Goal: Information Seeking & Learning: Learn about a topic

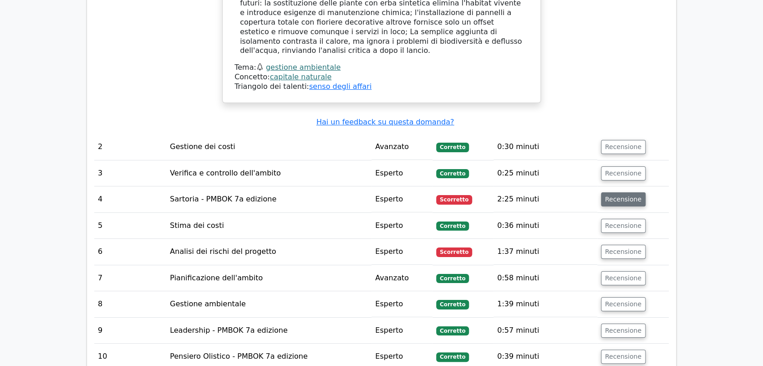
click at [626, 192] on button "Recensione" at bounding box center [623, 199] width 45 height 14
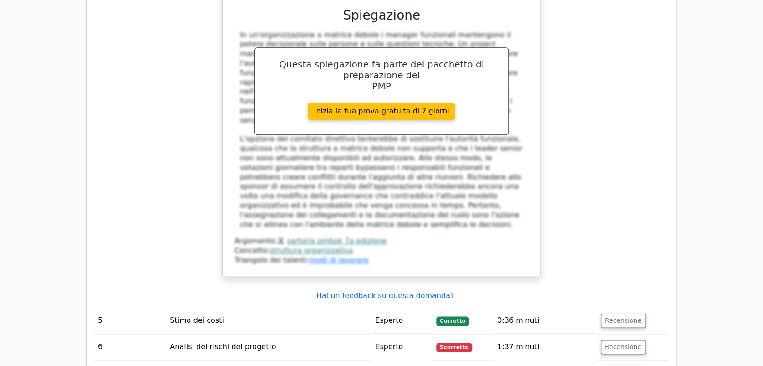
scroll to position [2200, 0]
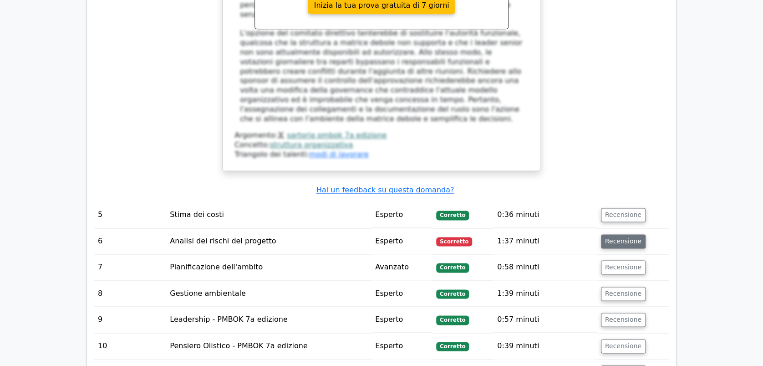
click at [628, 234] on button "Recensione" at bounding box center [623, 241] width 45 height 14
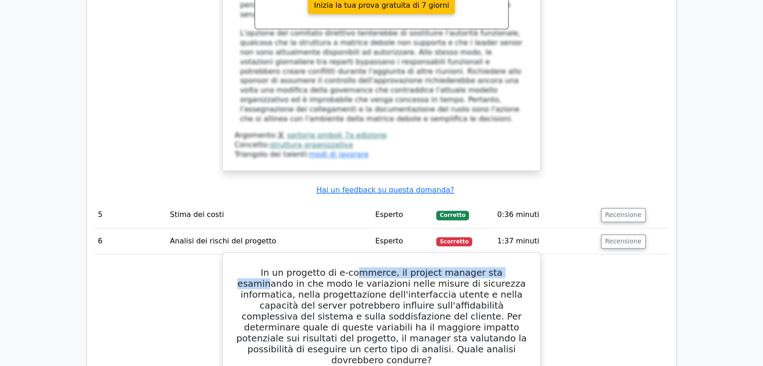
drag, startPoint x: 349, startPoint y: 163, endPoint x: 490, endPoint y: 163, distance: 141.6
click at [490, 267] on h5 "In un progetto di e-commerce, il project manager sta esaminando in che modo le …" at bounding box center [382, 316] width 296 height 98
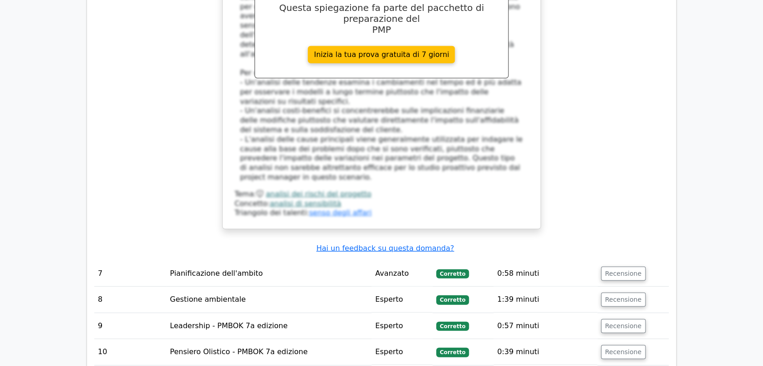
scroll to position [2929, 0]
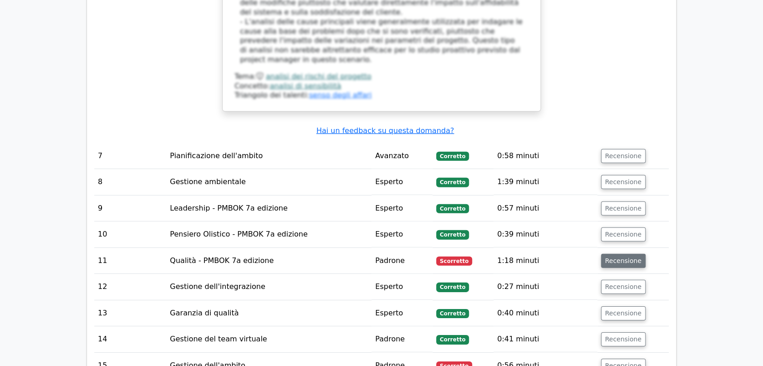
click at [630, 254] on button "Recensione" at bounding box center [623, 261] width 45 height 14
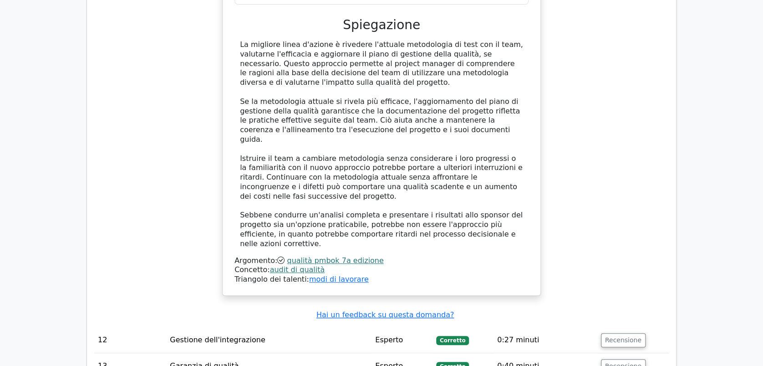
scroll to position [3536, 0]
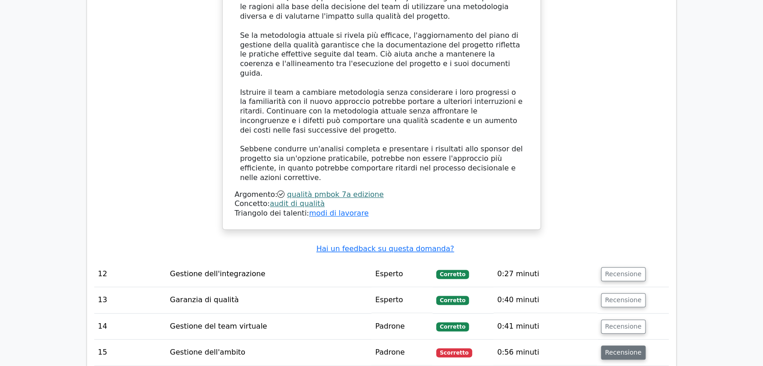
click at [612, 345] on button "Recensione" at bounding box center [623, 352] width 45 height 14
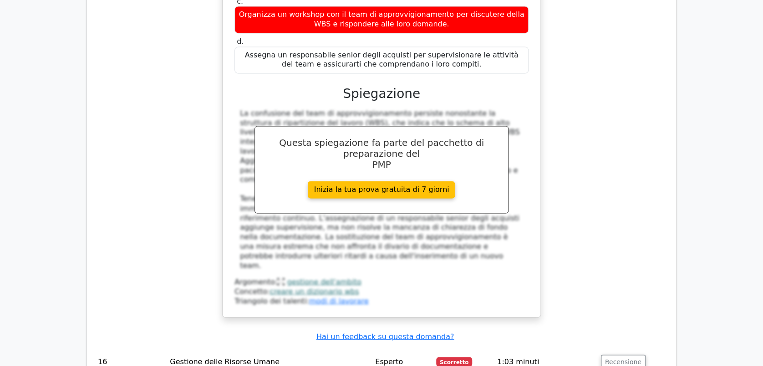
scroll to position [3960, 0]
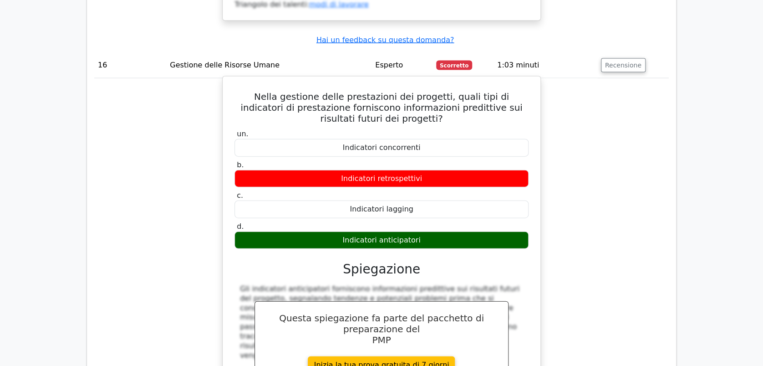
scroll to position [4446, 0]
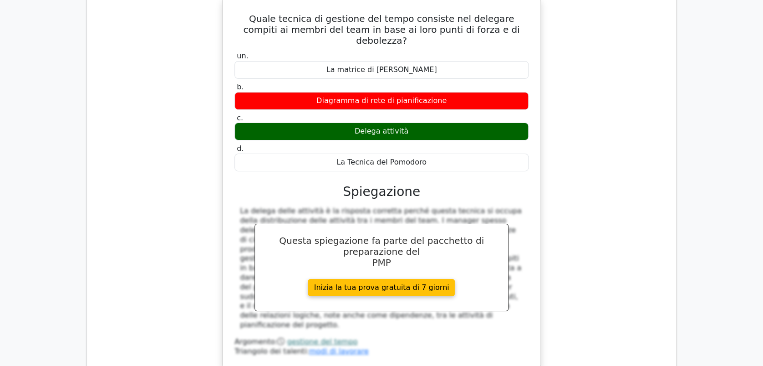
scroll to position [4932, 0]
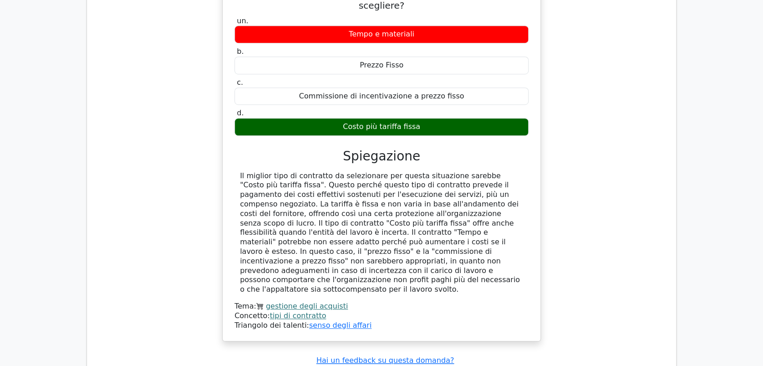
scroll to position [5417, 0]
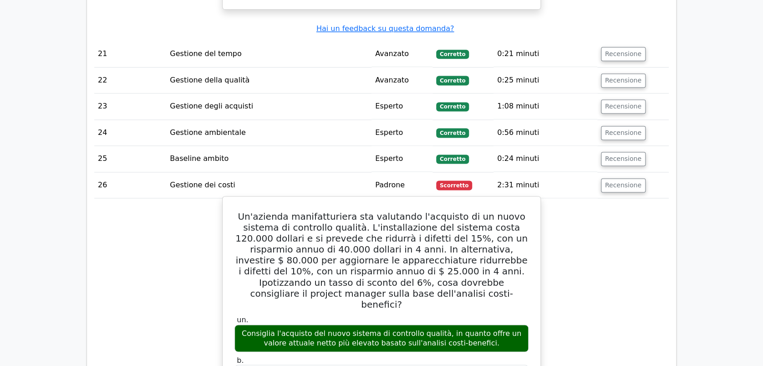
scroll to position [5782, 0]
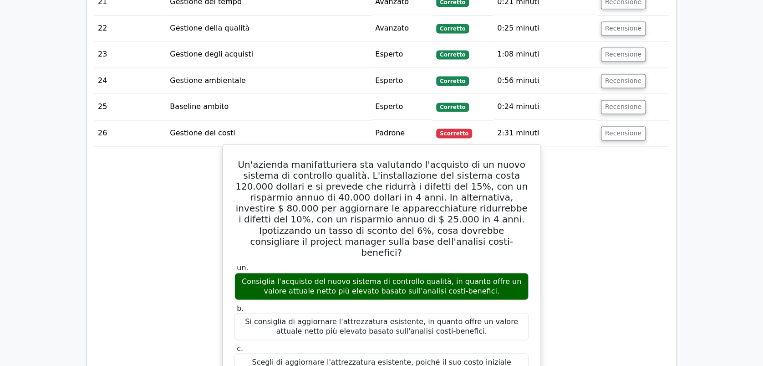
drag, startPoint x: 288, startPoint y: 280, endPoint x: 387, endPoint y: 285, distance: 98.9
drag, startPoint x: 277, startPoint y: 304, endPoint x: 373, endPoint y: 308, distance: 96.2
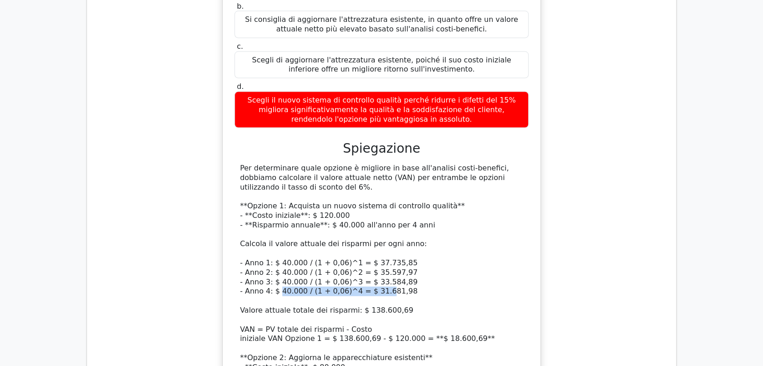
scroll to position [6207, 0]
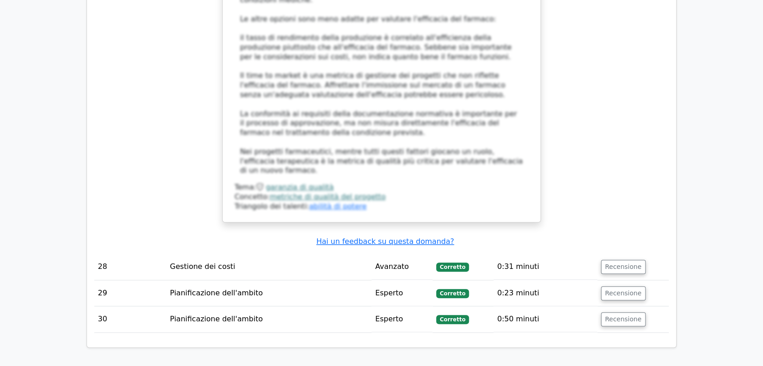
scroll to position [7203, 0]
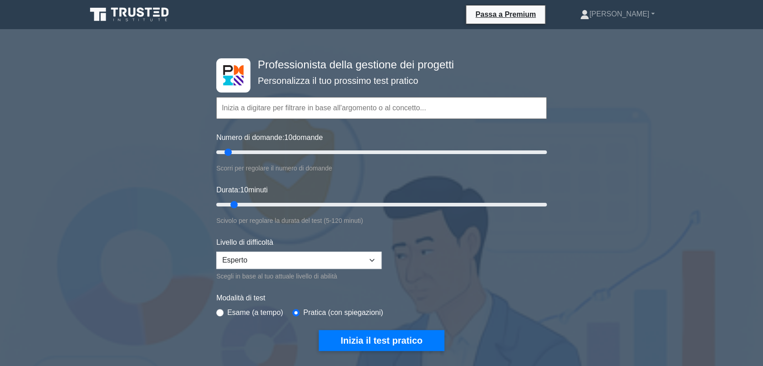
click at [248, 109] on input "text" at bounding box center [381, 108] width 331 height 22
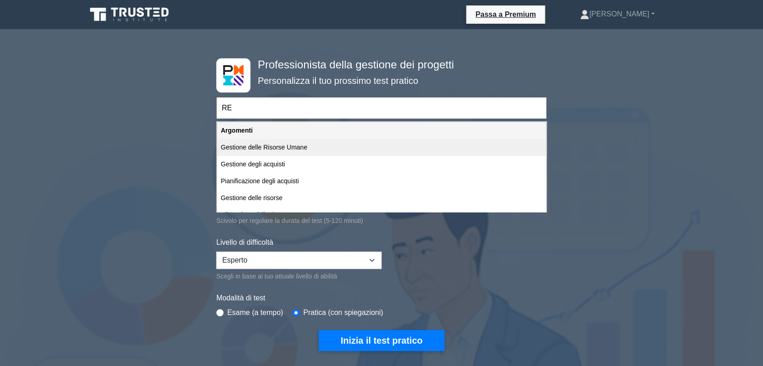
type input "RE"
click at [319, 330] on button "Inizia il test pratico" at bounding box center [382, 340] width 126 height 21
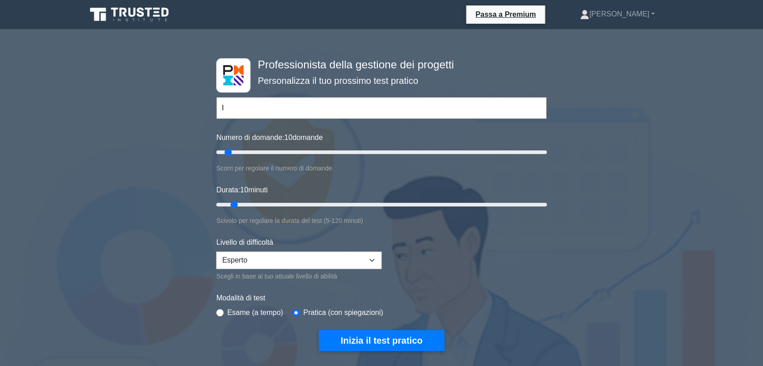
type input "I"
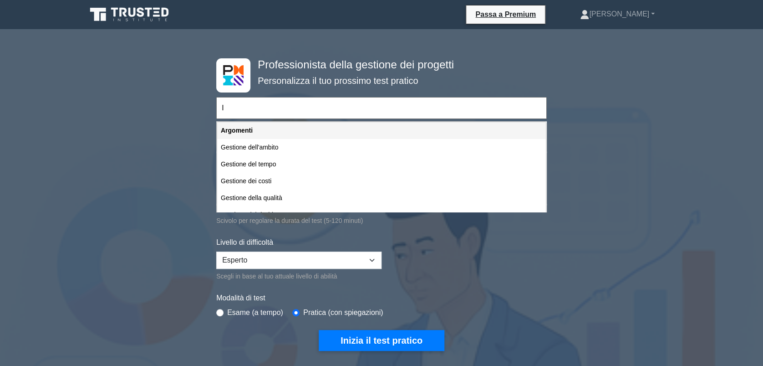
click at [239, 113] on input "I" at bounding box center [381, 108] width 331 height 22
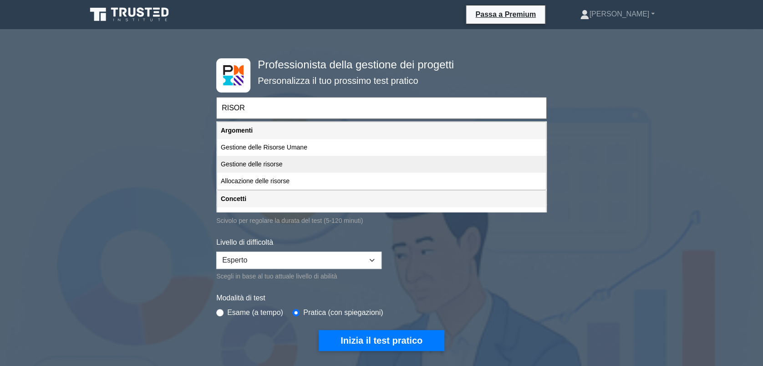
click at [254, 163] on div "Gestione delle risorse" at bounding box center [381, 164] width 329 height 17
type input "Gestione delle risorse"
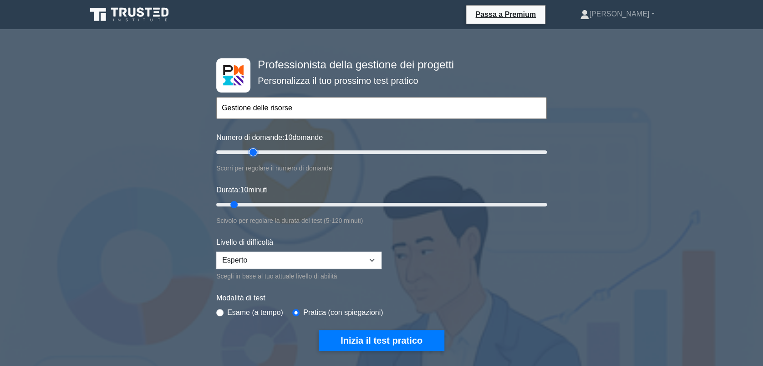
type input "25"
click at [253, 151] on input "Numero di domande: 10 domande" at bounding box center [381, 152] width 331 height 11
type input "20"
click at [244, 150] on input "Numero di domande: 20 domande" at bounding box center [381, 152] width 331 height 11
click at [270, 199] on input "Durata: 25 minuti" at bounding box center [381, 204] width 331 height 11
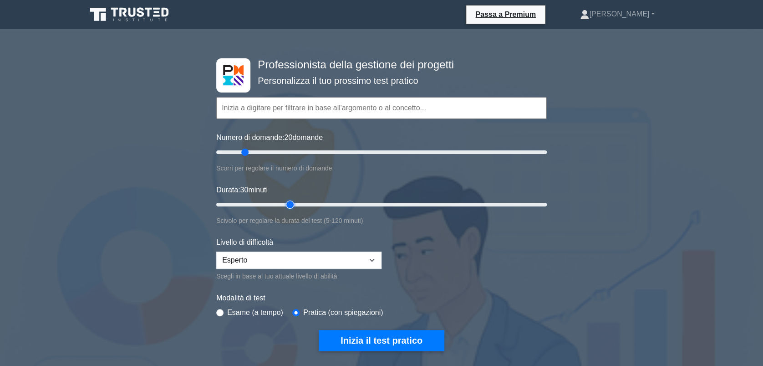
type input "30"
click at [285, 201] on input "Durata: 30 minuti" at bounding box center [381, 204] width 331 height 11
click at [324, 262] on select "Principiante Intermedio Esperto" at bounding box center [298, 259] width 165 height 17
click at [216, 251] on select "Principiante Intermedio Esperto" at bounding box center [298, 259] width 165 height 17
click at [372, 336] on button "Inizia il test pratico" at bounding box center [382, 340] width 126 height 21
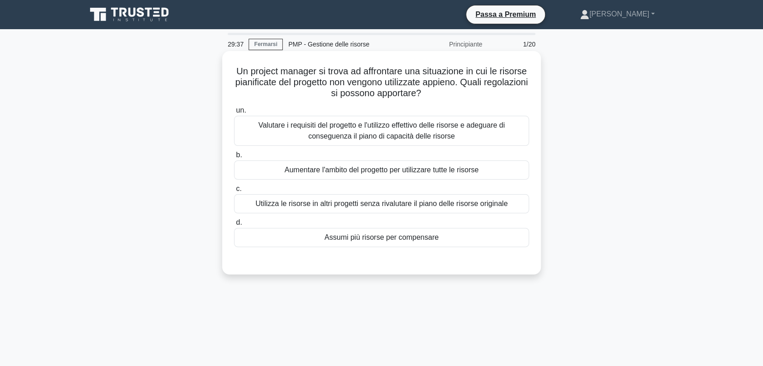
click at [344, 127] on div "Valutare i requisiti del progetto e l'utilizzo effettivo delle risorse e adegua…" at bounding box center [381, 131] width 295 height 30
click at [234, 113] on input "un. Valutare i requisiti del progetto e l'utilizzo effettivo delle risorse e ad…" at bounding box center [234, 110] width 0 height 6
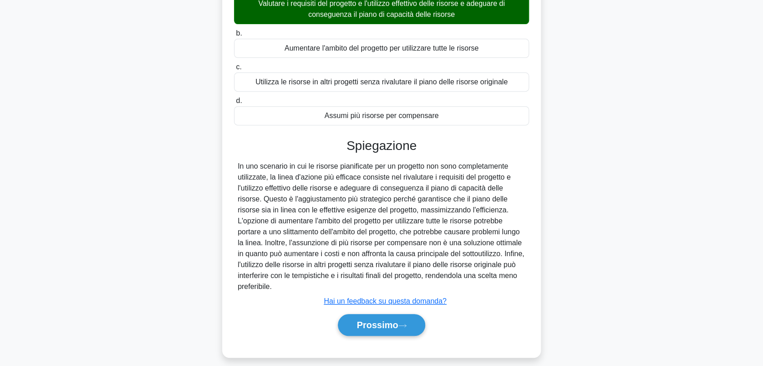
scroll to position [130, 0]
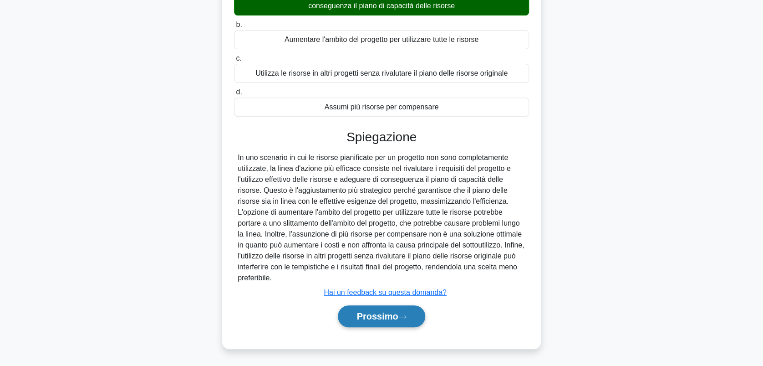
click at [386, 311] on font "Prossimo" at bounding box center [377, 316] width 41 height 10
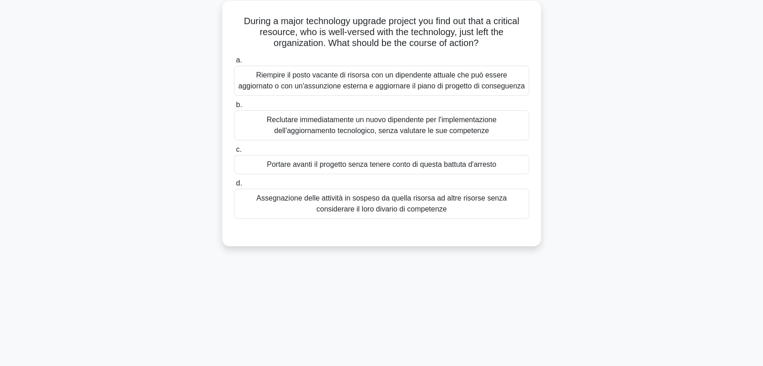
scroll to position [0, 0]
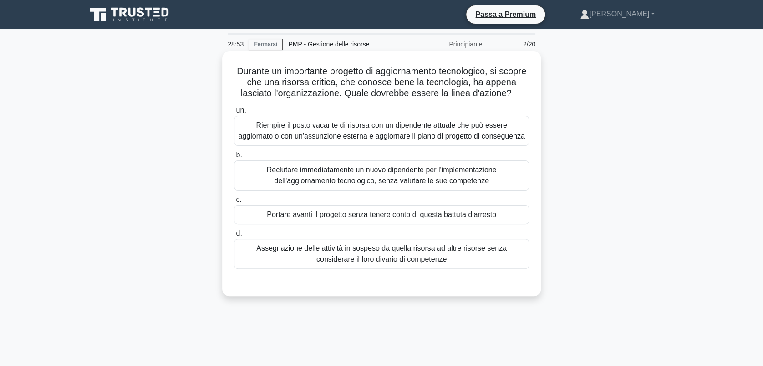
click at [319, 143] on div "Riempire il posto vacante di risorsa con un dipendente attuale che può essere a…" at bounding box center [381, 131] width 295 height 30
click at [234, 113] on input "un. Riempire il posto vacante di risorsa con un dipendente attuale che può esse…" at bounding box center [234, 110] width 0 height 6
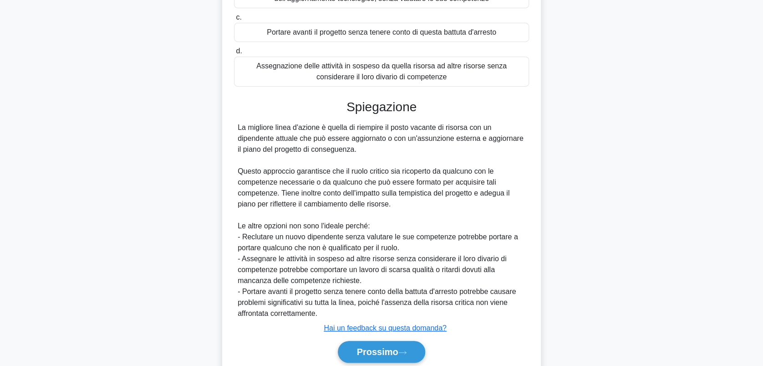
scroll to position [239, 0]
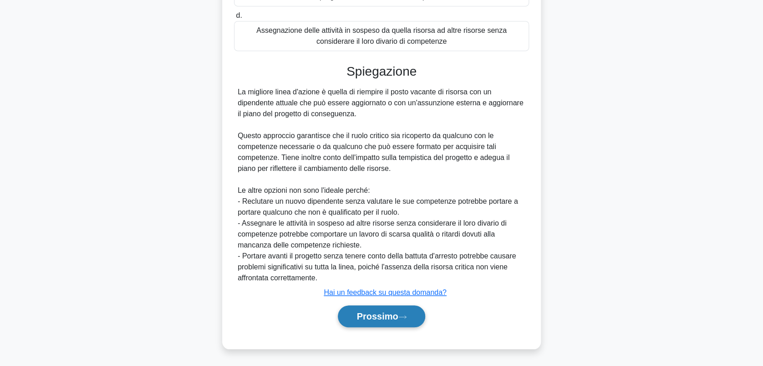
click at [375, 314] on font "Prossimo" at bounding box center [377, 316] width 41 height 10
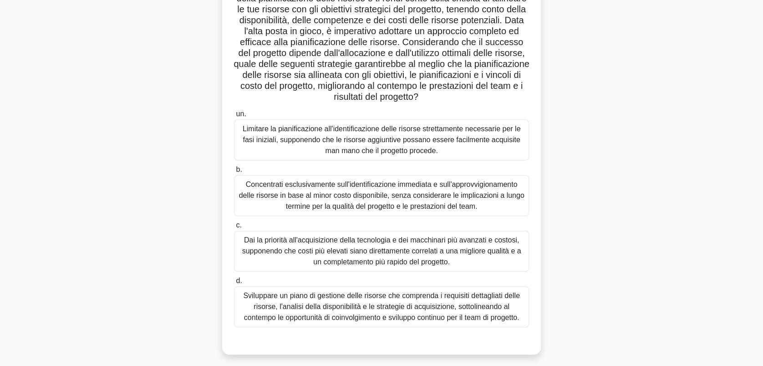
scroll to position [121, 0]
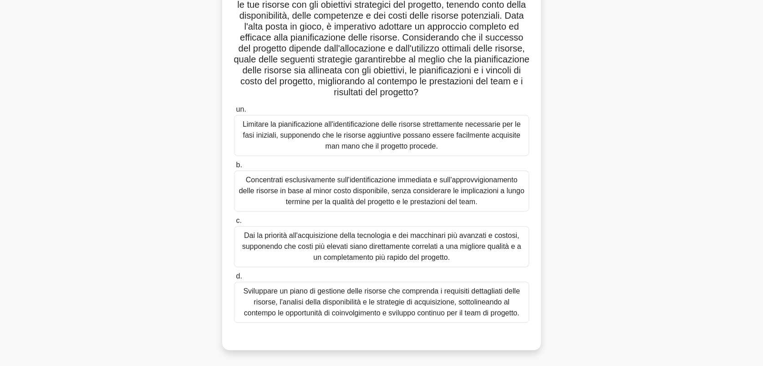
click at [379, 317] on div "Sviluppare un piano di gestione delle risorse che comprenda i requisiti dettagl…" at bounding box center [381, 301] width 295 height 41
click at [234, 279] on input "d. Sviluppare un piano di gestione delle risorse che comprenda i requisiti dett…" at bounding box center [234, 276] width 0 height 6
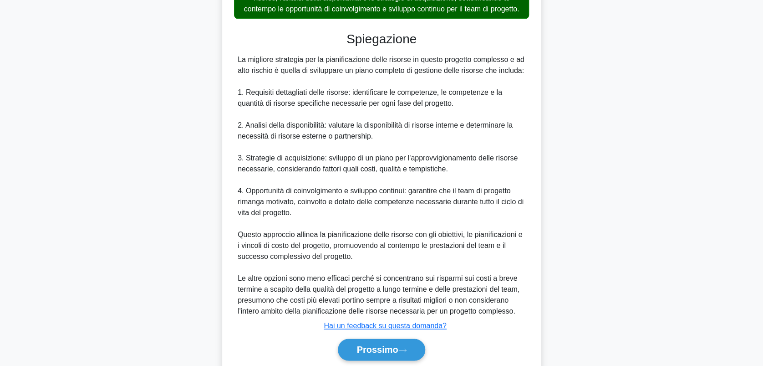
scroll to position [480, 0]
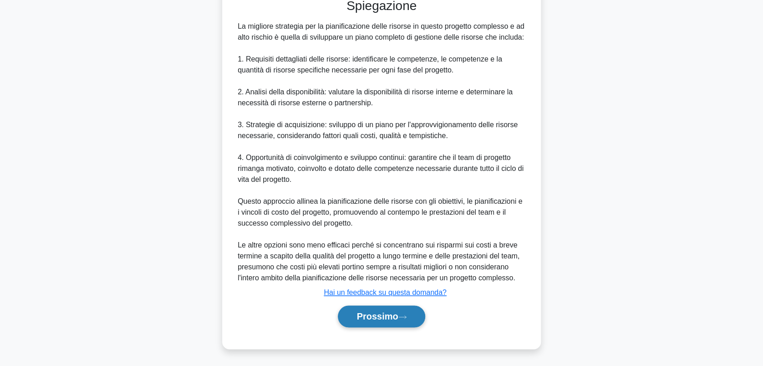
click at [389, 317] on font "Prossimo" at bounding box center [377, 316] width 41 height 10
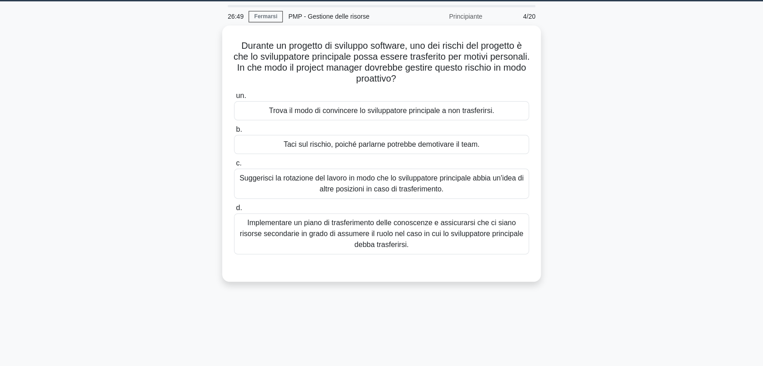
scroll to position [0, 0]
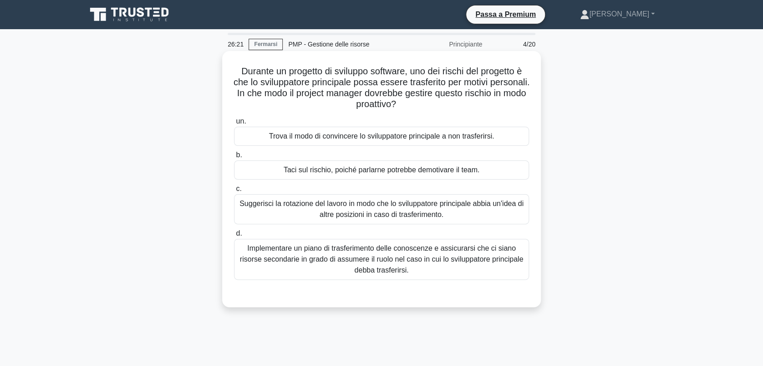
click at [378, 259] on div "Implementare un piano di trasferimento delle conoscenze e assicurarsi che ci si…" at bounding box center [381, 259] width 295 height 41
click at [234, 236] on input "d. Implementare un piano di trasferimento delle conoscenze e assicurarsi che ci…" at bounding box center [234, 233] width 0 height 6
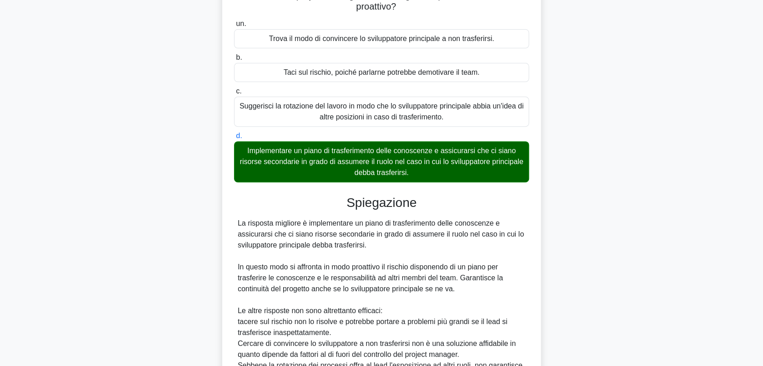
scroll to position [121, 0]
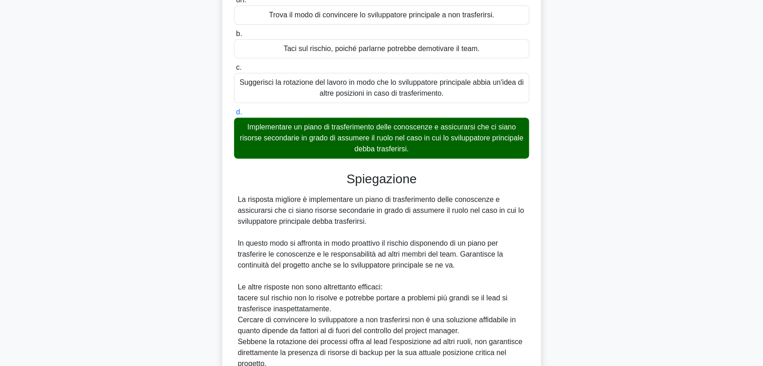
drag, startPoint x: 309, startPoint y: 204, endPoint x: 372, endPoint y: 221, distance: 65.7
click at [372, 221] on div "La risposta migliore è implementare un piano di trasferimento delle conoscenze …" at bounding box center [382, 281] width 288 height 175
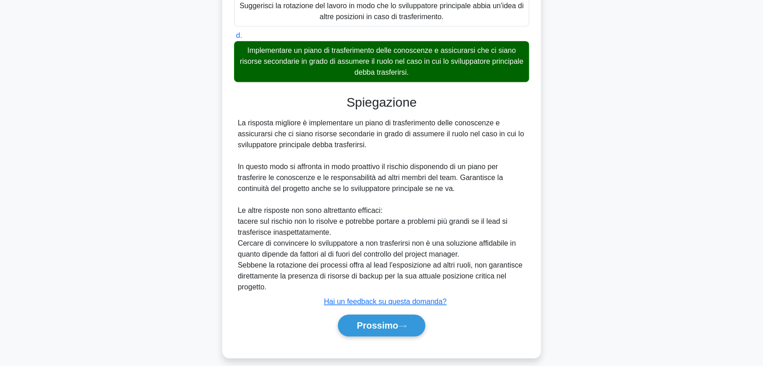
scroll to position [207, 0]
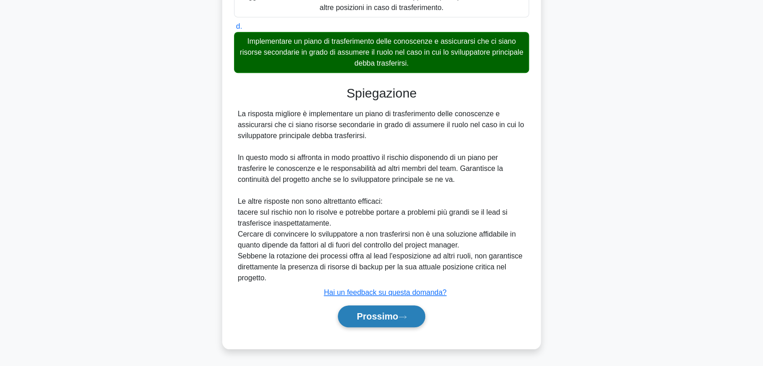
click at [372, 318] on font "Prossimo" at bounding box center [377, 316] width 41 height 10
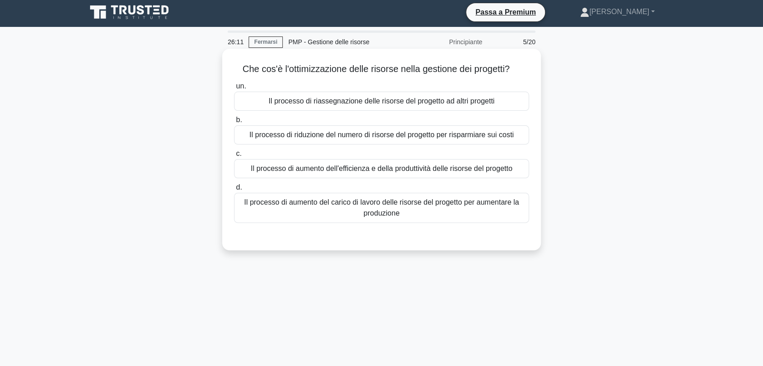
scroll to position [0, 0]
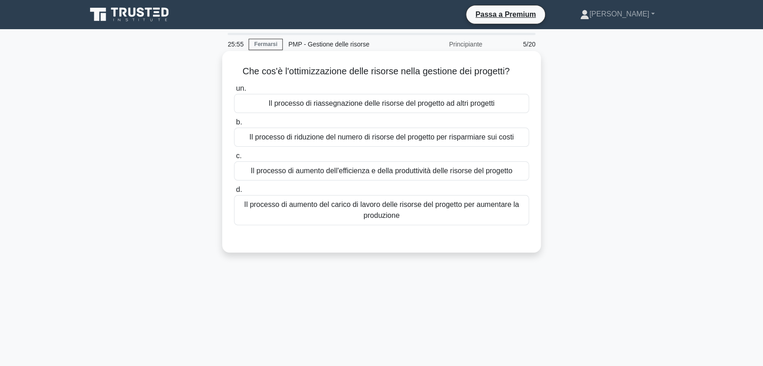
click at [326, 175] on div "Il processo di aumento dell'efficienza e della produttività delle risorse del p…" at bounding box center [381, 170] width 295 height 19
click at [234, 159] on input "c. Il processo di aumento dell'efficienza e della produttività delle risorse de…" at bounding box center [234, 156] width 0 height 6
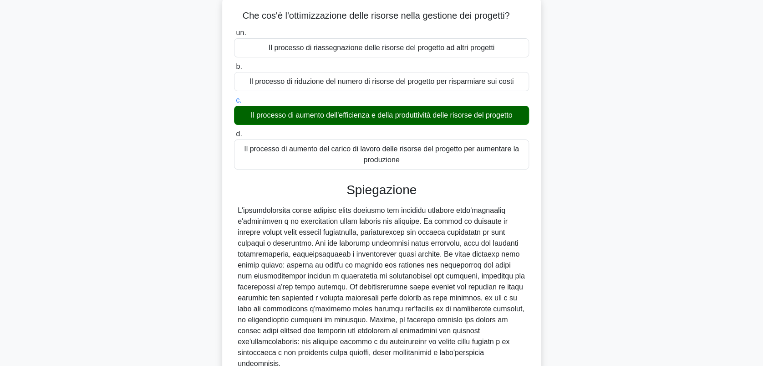
scroll to position [121, 0]
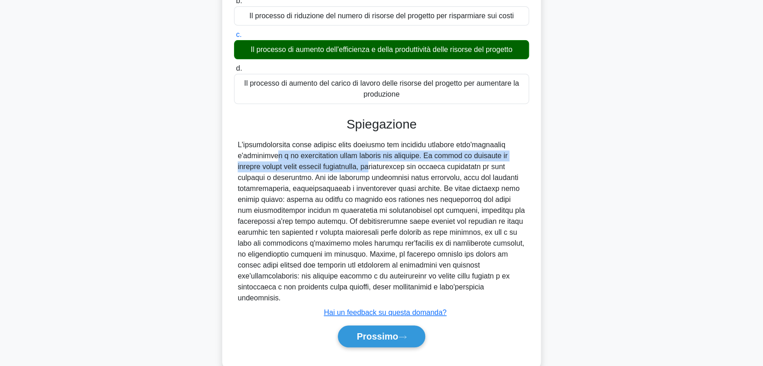
drag, startPoint x: 268, startPoint y: 159, endPoint x: 341, endPoint y: 161, distance: 72.9
click at [341, 161] on div at bounding box center [382, 221] width 288 height 164
click at [377, 331] on font "Prossimo" at bounding box center [377, 336] width 41 height 10
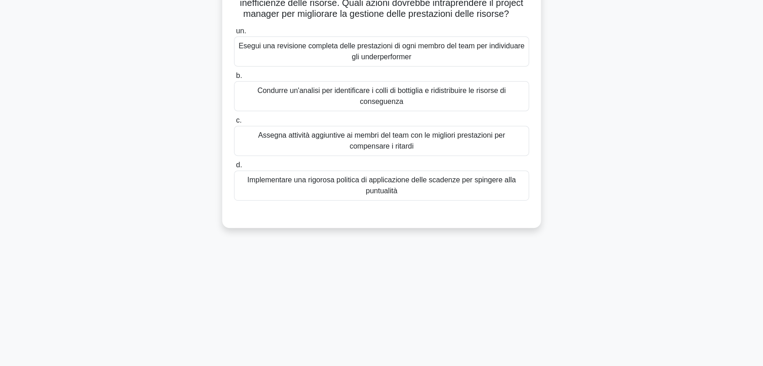
scroll to position [0, 0]
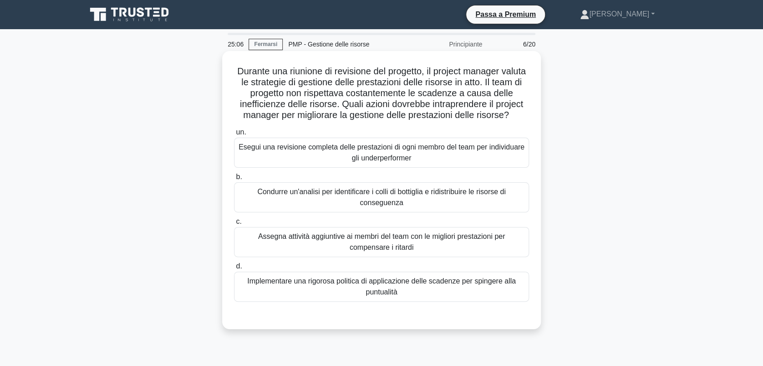
click at [345, 205] on div "Condurre un'analisi per identificare i colli di bottiglia e ridistribuire le ri…" at bounding box center [381, 197] width 295 height 30
click at [234, 180] on input "b. Condurre un'analisi per identificare i colli di bottiglia e ridistribuire le…" at bounding box center [234, 177] width 0 height 6
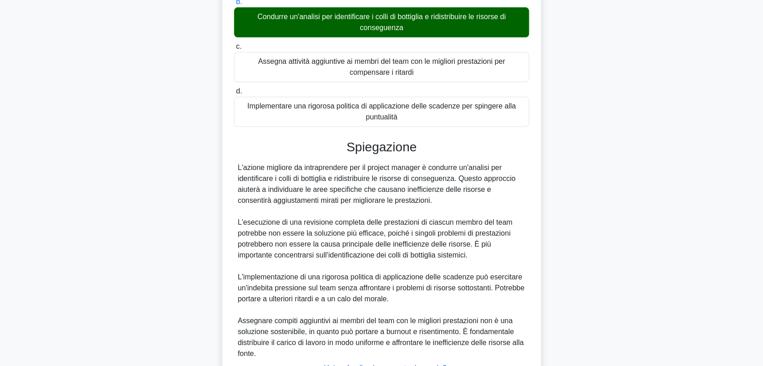
scroll to position [243, 0]
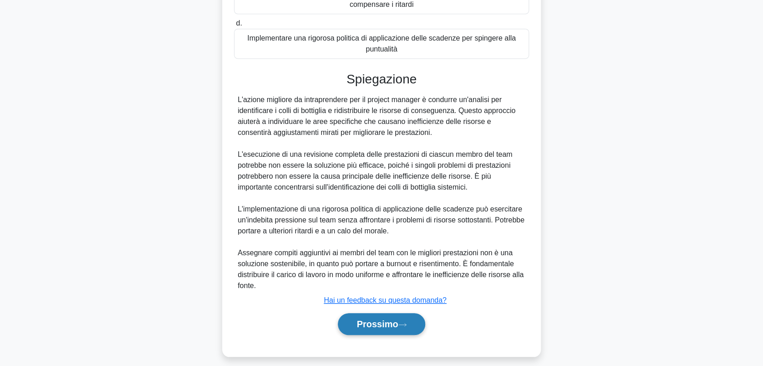
click at [381, 329] on font "Prossimo" at bounding box center [377, 324] width 41 height 10
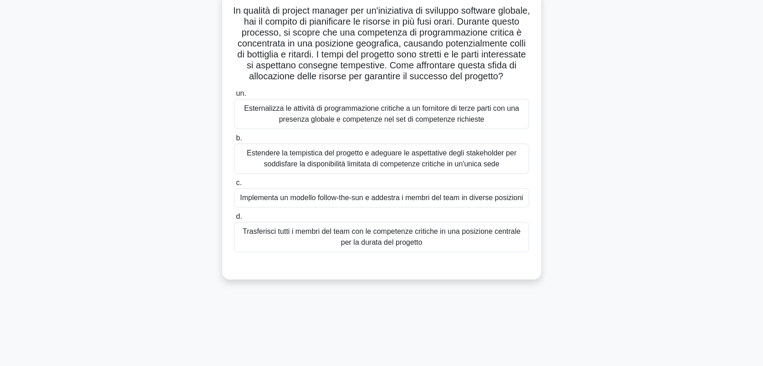
scroll to position [0, 0]
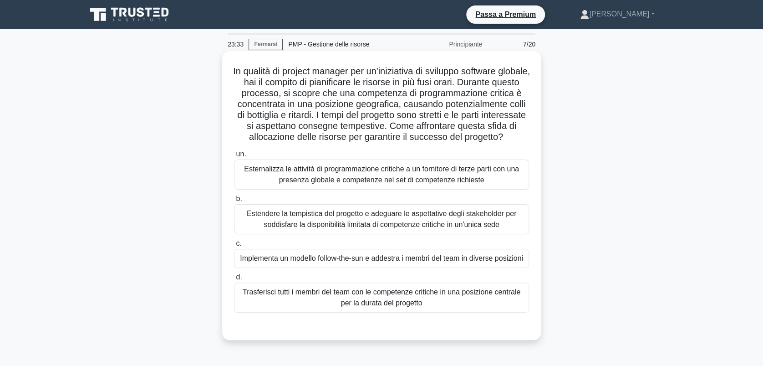
click at [337, 189] on div "Esternalizza le attività di programmazione critiche a un fornitore di terze par…" at bounding box center [381, 174] width 295 height 30
click at [234, 157] on input "un. Esternalizza le attività di programmazione critiche a un fornitore di terze…" at bounding box center [234, 154] width 0 height 6
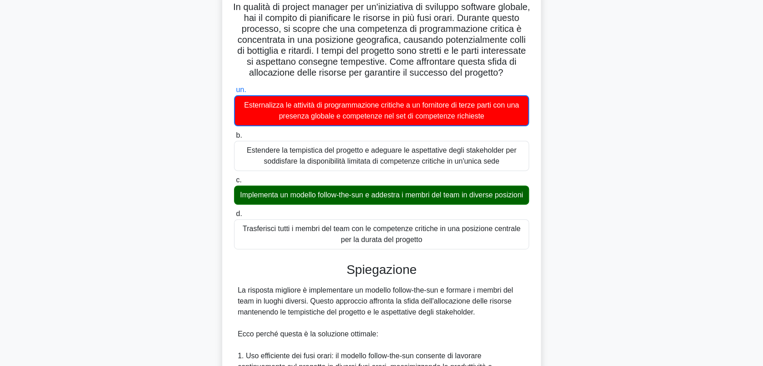
scroll to position [182, 0]
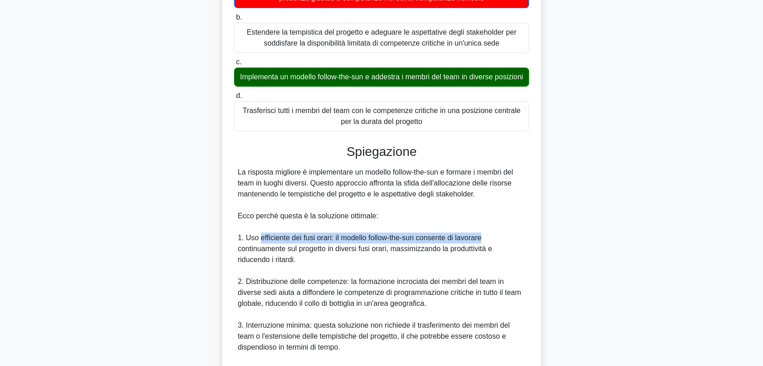
drag, startPoint x: 261, startPoint y: 261, endPoint x: 481, endPoint y: 262, distance: 219.9
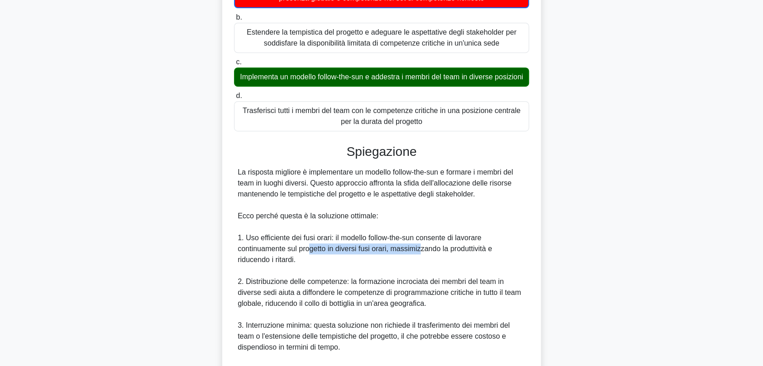
drag, startPoint x: 308, startPoint y: 270, endPoint x: 422, endPoint y: 271, distance: 114.3
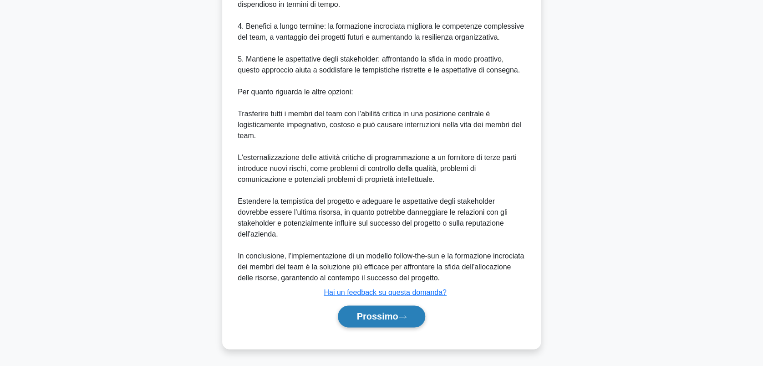
click at [387, 317] on font "Prossimo" at bounding box center [377, 316] width 41 height 10
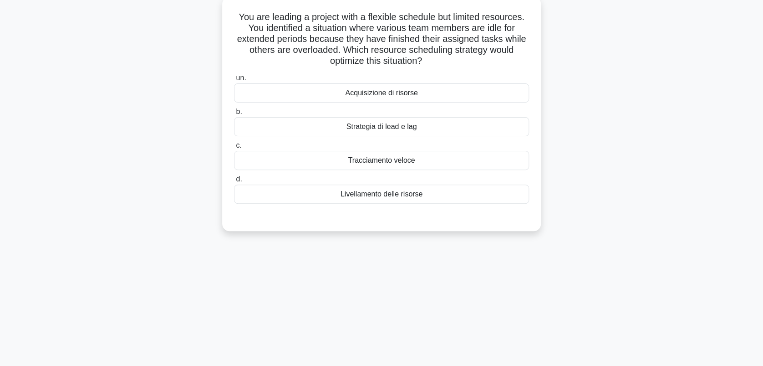
scroll to position [0, 0]
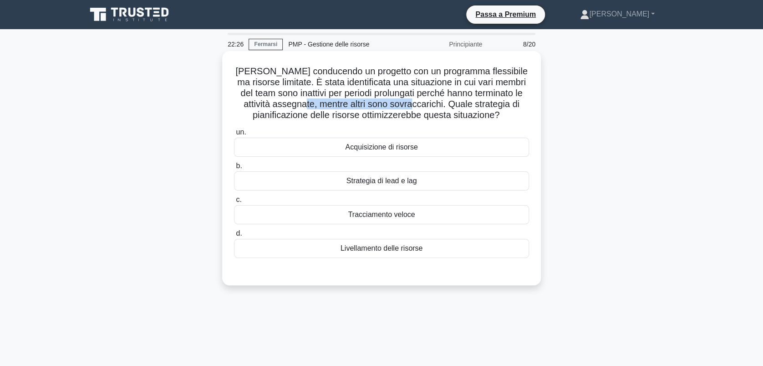
drag, startPoint x: 331, startPoint y: 107, endPoint x: 430, endPoint y: 106, distance: 98.8
click at [430, 106] on font "Stai conducendo un progetto con un programma flessibile ma risorse limitate. È …" at bounding box center [381, 93] width 292 height 54
click at [375, 212] on div "Tracciamento veloce" at bounding box center [381, 214] width 295 height 19
click at [234, 203] on input "c. Tracciamento veloce" at bounding box center [234, 200] width 0 height 6
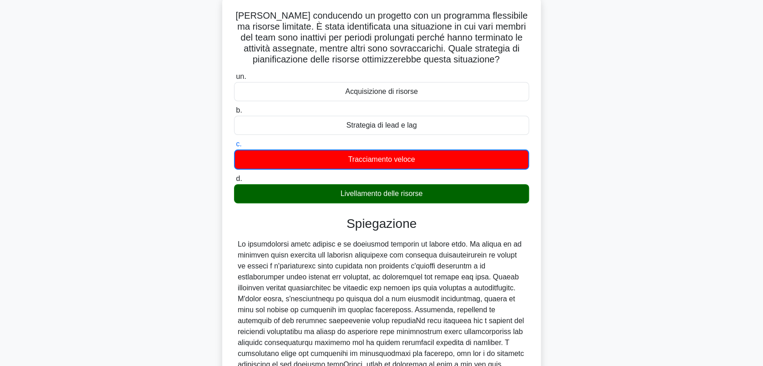
scroll to position [121, 0]
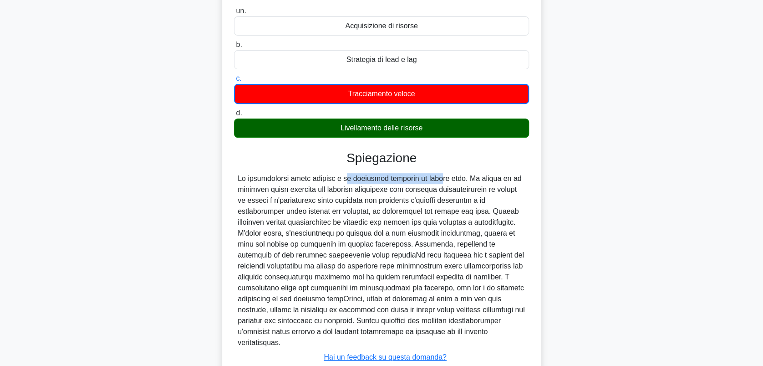
drag, startPoint x: 331, startPoint y: 175, endPoint x: 416, endPoint y: 177, distance: 84.2
click at [416, 177] on div at bounding box center [382, 260] width 288 height 175
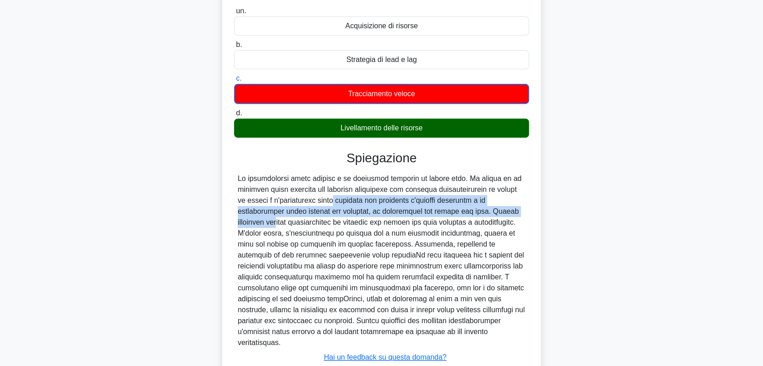
drag, startPoint x: 291, startPoint y: 204, endPoint x: 454, endPoint y: 212, distance: 163.2
click at [454, 212] on div at bounding box center [382, 260] width 288 height 175
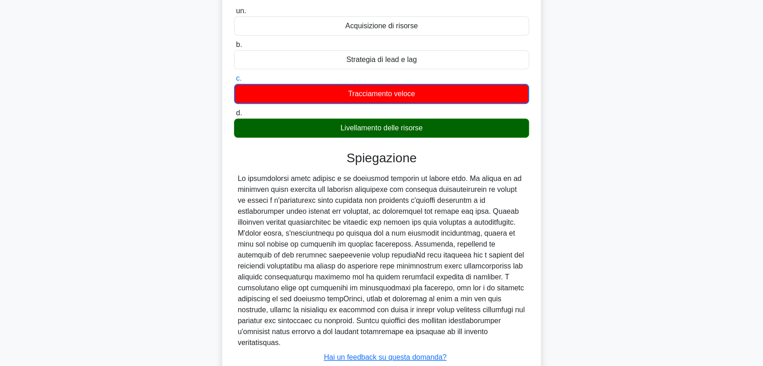
drag, startPoint x: 454, startPoint y: 212, endPoint x: 500, endPoint y: 215, distance: 46.1
click at [500, 215] on div at bounding box center [382, 260] width 288 height 175
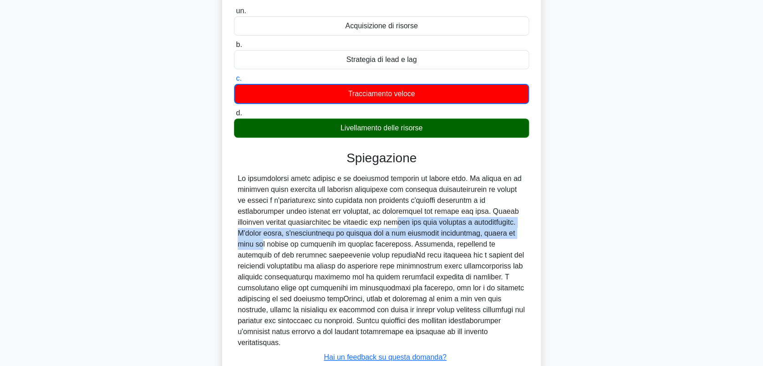
drag, startPoint x: 291, startPoint y: 222, endPoint x: 413, endPoint y: 229, distance: 122.2
click at [413, 229] on div at bounding box center [382, 260] width 288 height 175
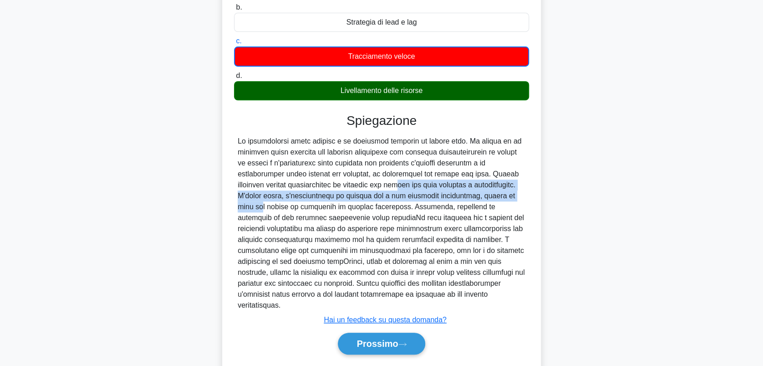
scroll to position [175, 0]
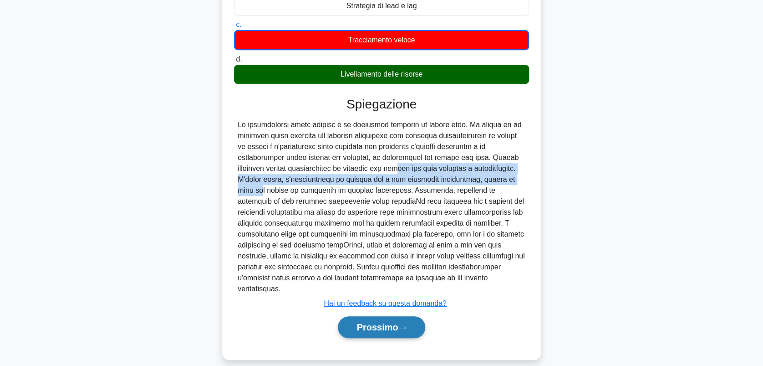
click at [377, 316] on button "Prossimo" at bounding box center [381, 327] width 87 height 22
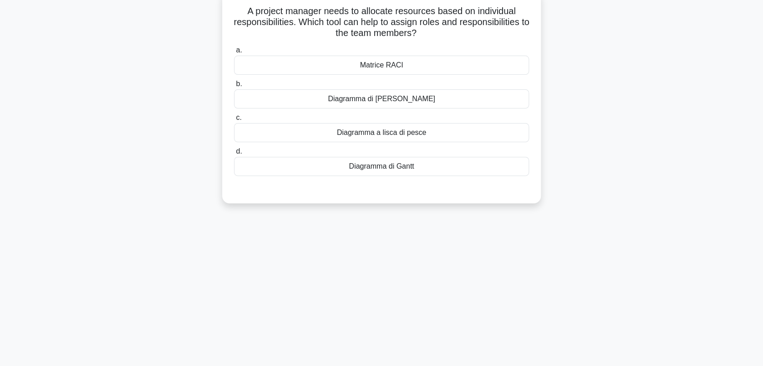
scroll to position [0, 0]
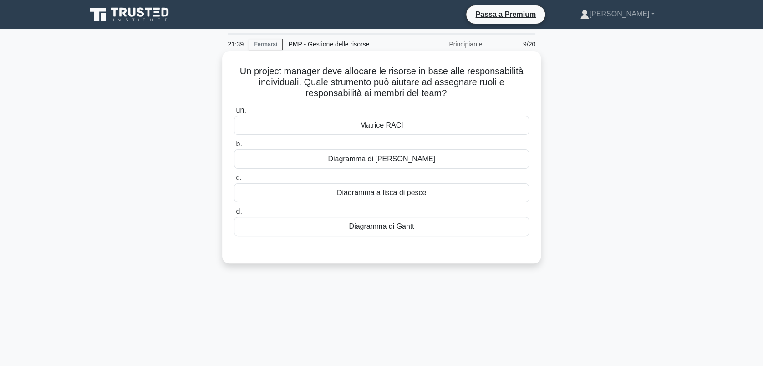
click at [394, 122] on div "Matrice RACI" at bounding box center [381, 125] width 295 height 19
click at [234, 113] on input "un. Matrice RACI" at bounding box center [234, 110] width 0 height 6
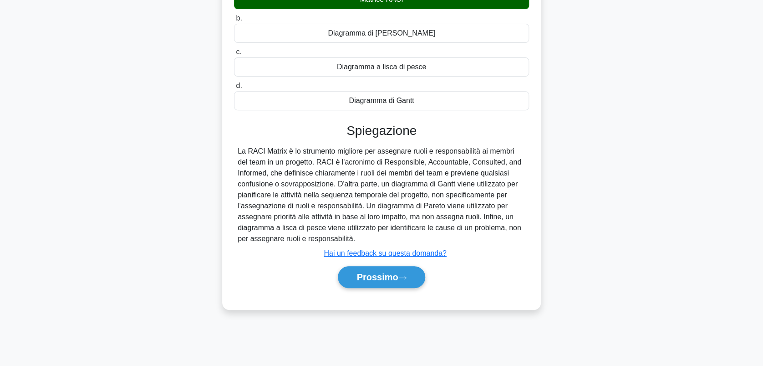
scroll to position [127, 0]
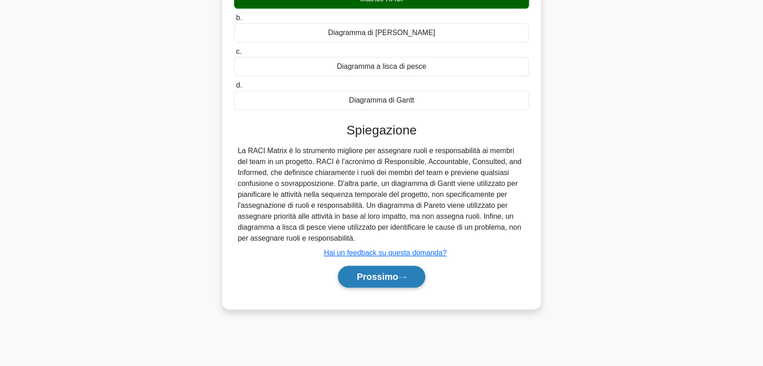
click at [387, 276] on font "Prossimo" at bounding box center [377, 276] width 41 height 10
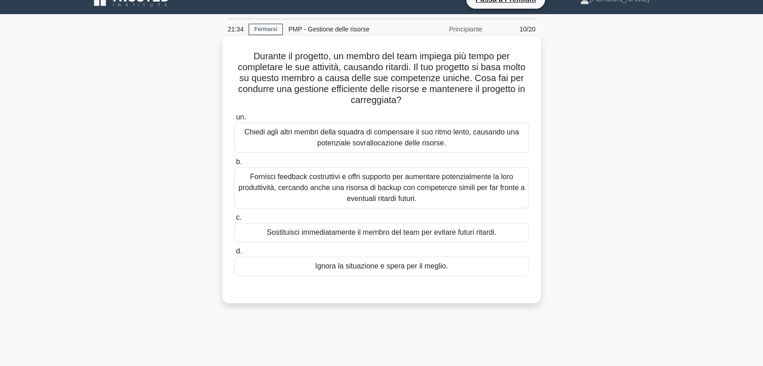
scroll to position [0, 0]
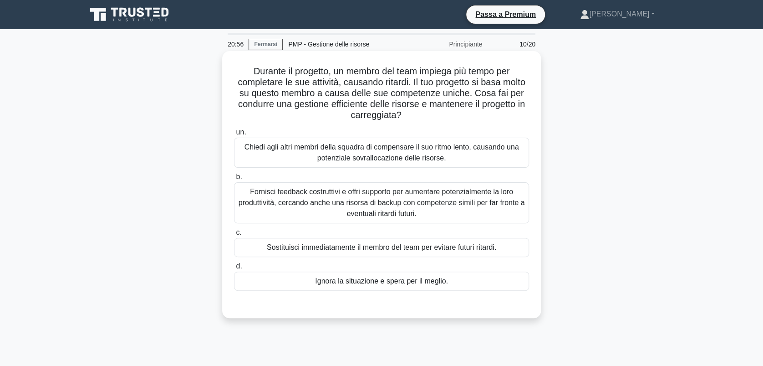
click at [348, 191] on div "Fornisci feedback costruttivi e offri supporto per aumentare potenzialmente la …" at bounding box center [381, 202] width 295 height 41
click at [234, 180] on input "b. Fornisci feedback costruttivi e offri supporto per aumentare potenzialmente …" at bounding box center [234, 177] width 0 height 6
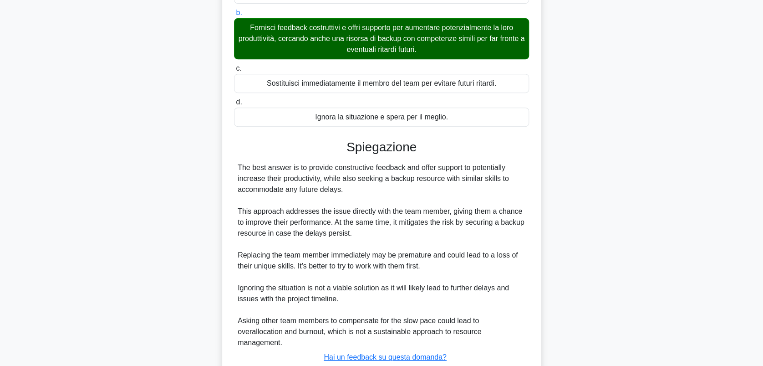
scroll to position [182, 0]
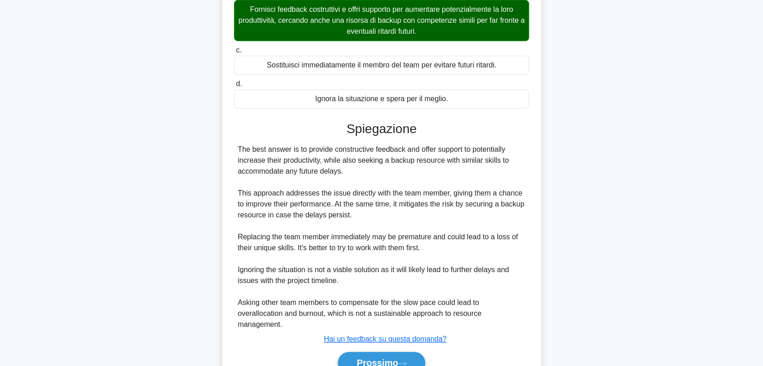
click at [388, 350] on div "Prossimo" at bounding box center [381, 362] width 295 height 29
click at [387, 352] on button "Prossimo" at bounding box center [381, 363] width 87 height 22
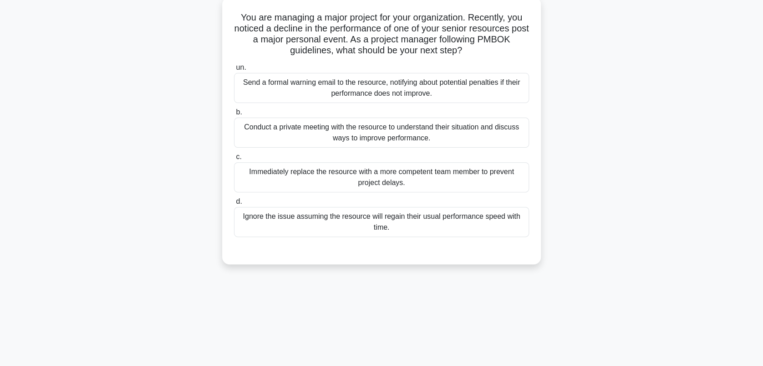
scroll to position [0, 0]
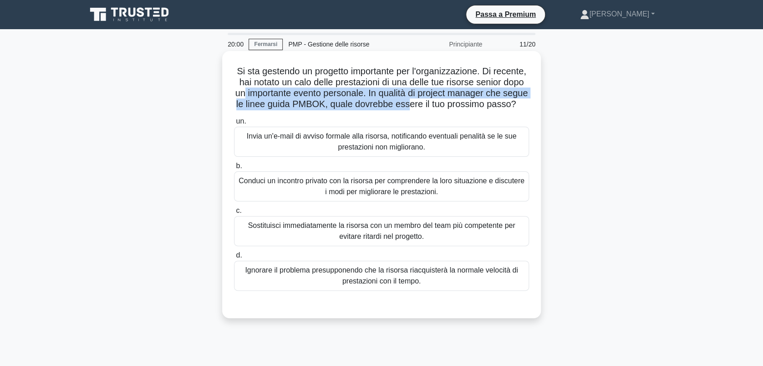
drag, startPoint x: 317, startPoint y: 97, endPoint x: 493, endPoint y: 107, distance: 176.5
click at [493, 107] on font "Si sta gestendo un progetto importante per l'organizzazione. Di recente, hai no…" at bounding box center [381, 87] width 293 height 43
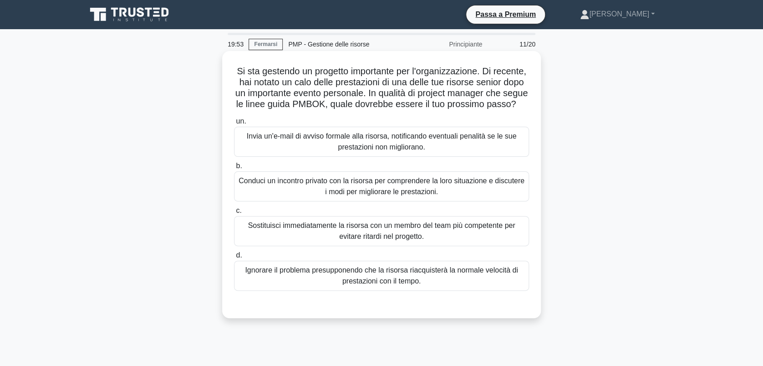
click at [412, 195] on div "Conduci un incontro privato con la risorsa per comprendere la loro situazione e…" at bounding box center [381, 186] width 295 height 30
click at [234, 169] on input "b. Conduci un incontro privato con la risorsa per comprendere la loro situazion…" at bounding box center [234, 166] width 0 height 6
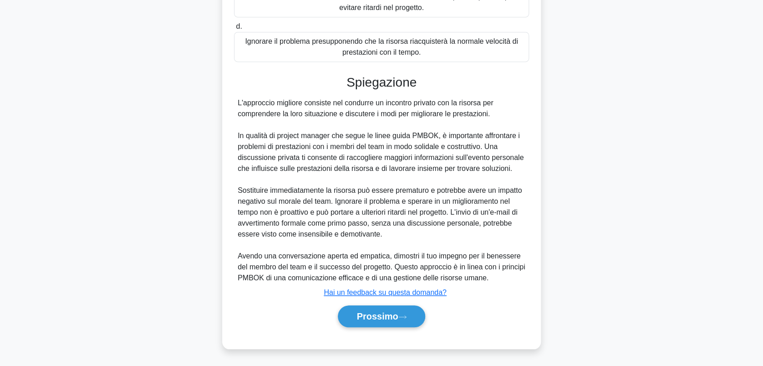
scroll to position [239, 0]
click at [380, 317] on font "Prossimo" at bounding box center [377, 316] width 41 height 10
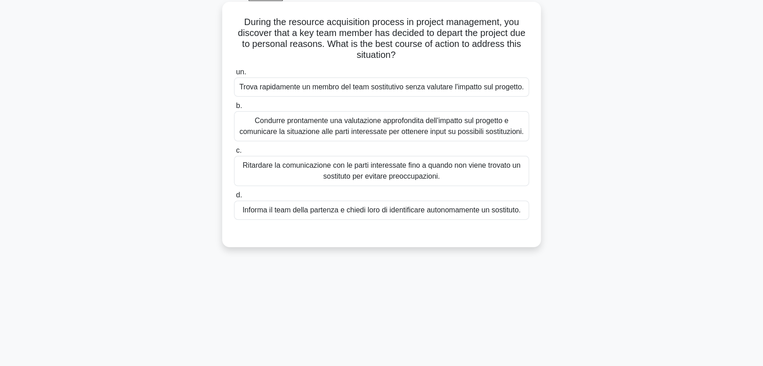
scroll to position [0, 0]
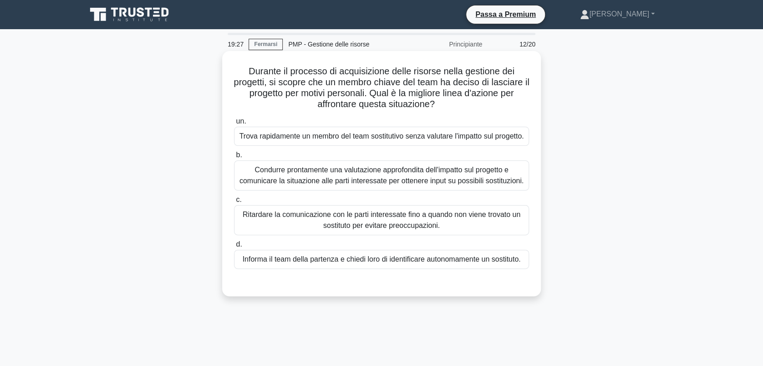
click at [329, 185] on div "Condurre prontamente una valutazione approfondita dell'impatto sul progetto e c…" at bounding box center [381, 175] width 295 height 30
click at [234, 158] on input "b. Condurre prontamente una valutazione approfondita dell'impatto sul progetto …" at bounding box center [234, 155] width 0 height 6
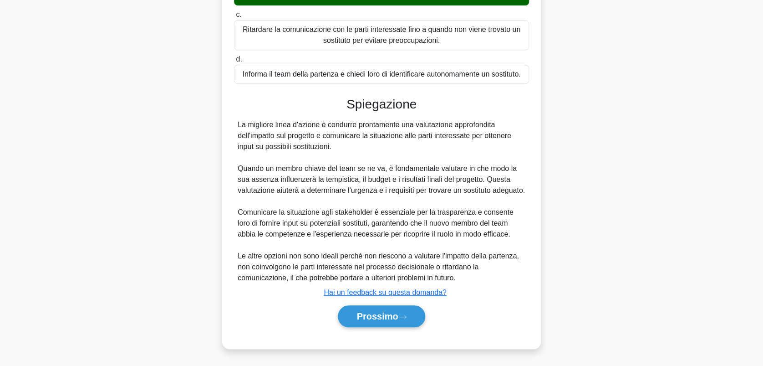
scroll to position [207, 0]
click at [381, 315] on font "Prossimo" at bounding box center [377, 316] width 41 height 10
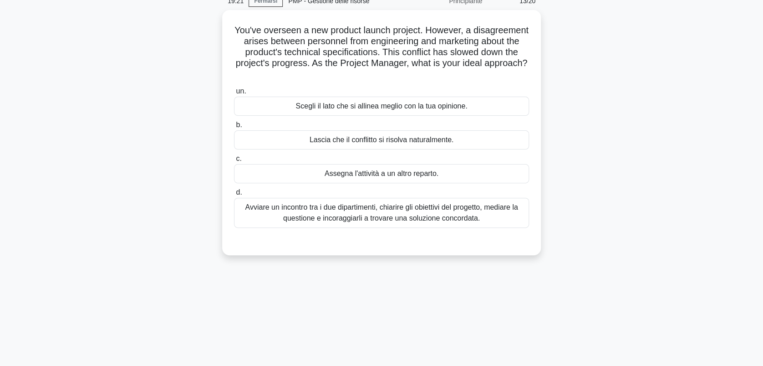
scroll to position [0, 0]
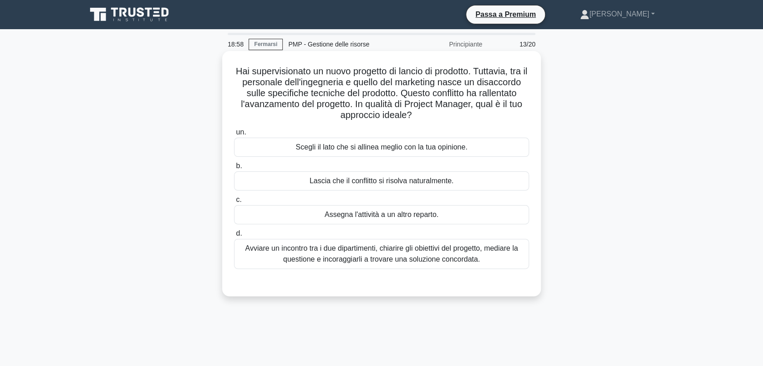
click at [424, 251] on div "Avviare un incontro tra i due dipartimenti, chiarire gli obiettivi del progetto…" at bounding box center [381, 254] width 295 height 30
click at [234, 236] on input "d. Avviare un incontro tra i due dipartimenti, chiarire gli obiettivi del proge…" at bounding box center [234, 233] width 0 height 6
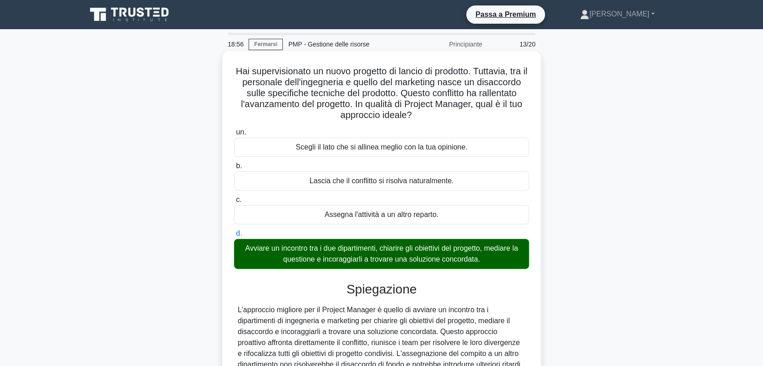
scroll to position [141, 0]
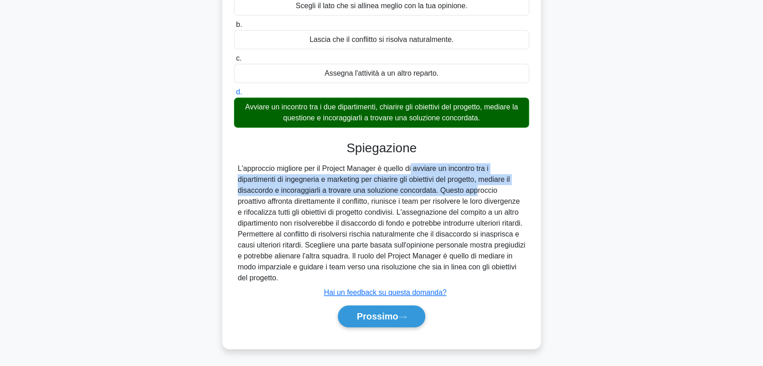
drag, startPoint x: 410, startPoint y: 173, endPoint x: 472, endPoint y: 192, distance: 64.9
click at [472, 192] on div "L'approccio migliore per il Project Manager è quello di avviare un incontro tra…" at bounding box center [382, 223] width 288 height 120
click at [368, 319] on font "Prossimo" at bounding box center [377, 316] width 41 height 10
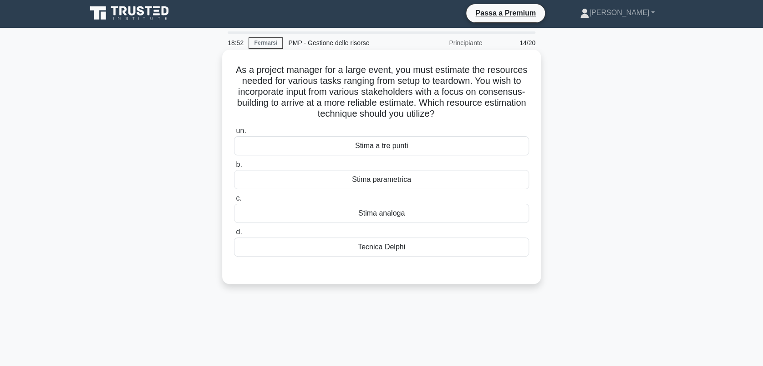
scroll to position [0, 0]
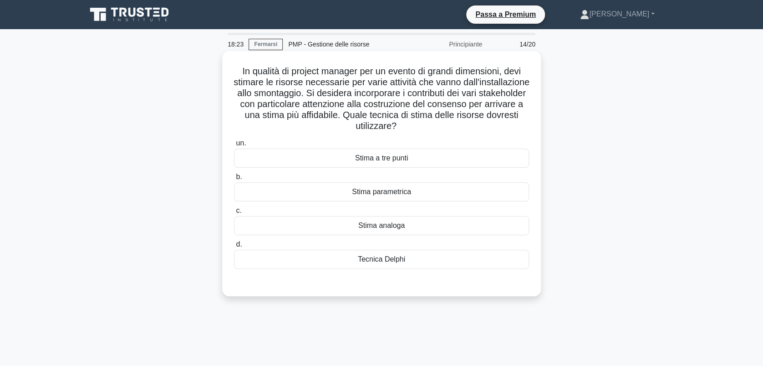
click at [423, 255] on div "Tecnica Delphi" at bounding box center [381, 259] width 295 height 19
click at [234, 247] on input "d. Tecnica Delphi" at bounding box center [234, 244] width 0 height 6
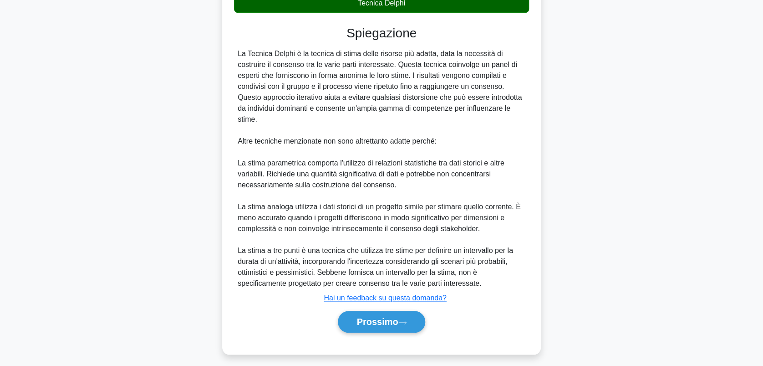
scroll to position [261, 0]
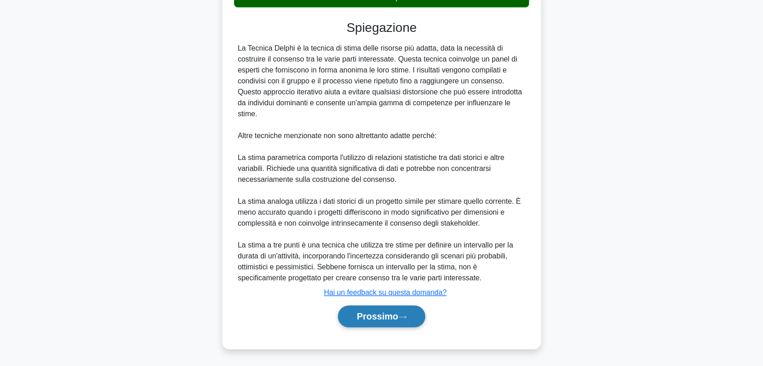
click at [371, 313] on font "Prossimo" at bounding box center [377, 316] width 41 height 10
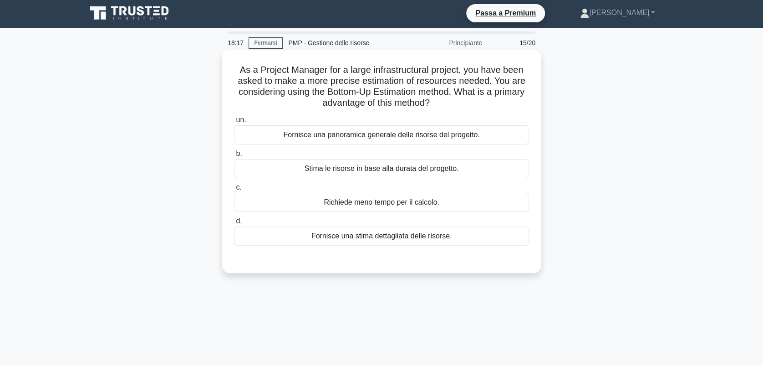
scroll to position [0, 0]
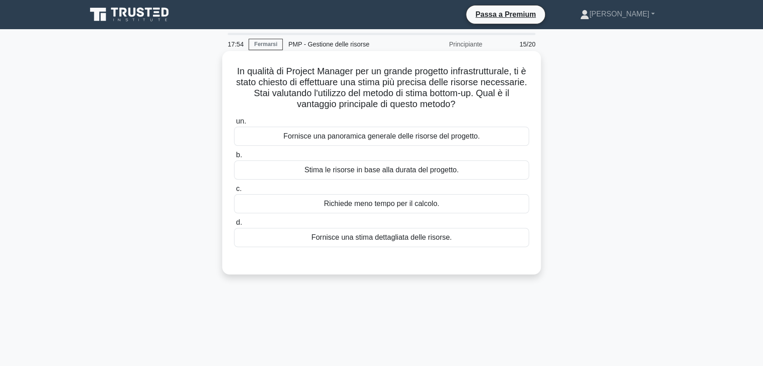
click at [387, 234] on div "Fornisce una stima dettagliata delle risorse." at bounding box center [381, 237] width 295 height 19
click at [234, 225] on input "d. Fornisce una stima dettagliata delle risorse." at bounding box center [234, 222] width 0 height 6
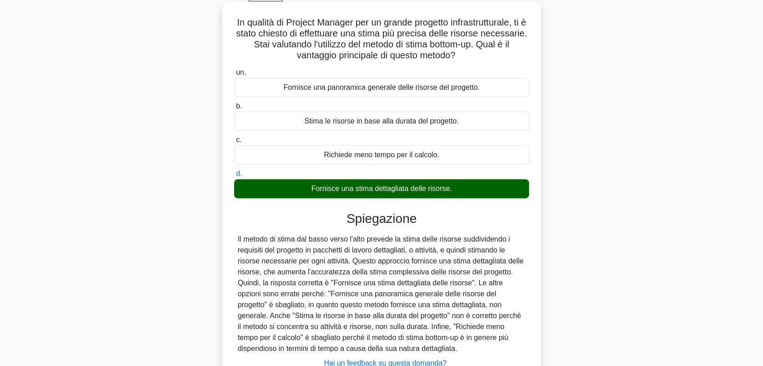
scroll to position [121, 0]
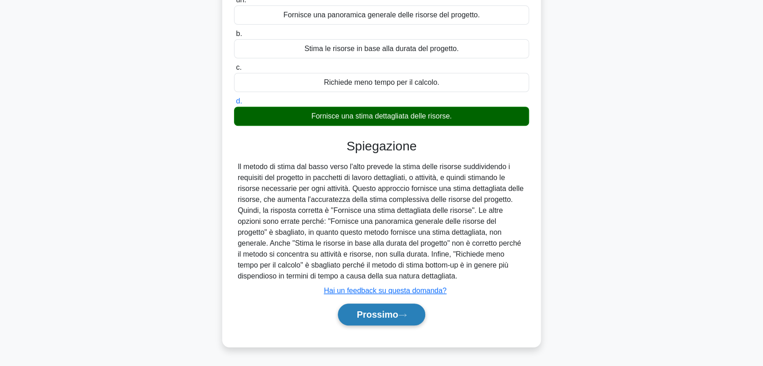
click at [371, 311] on font "Prossimo" at bounding box center [377, 314] width 41 height 10
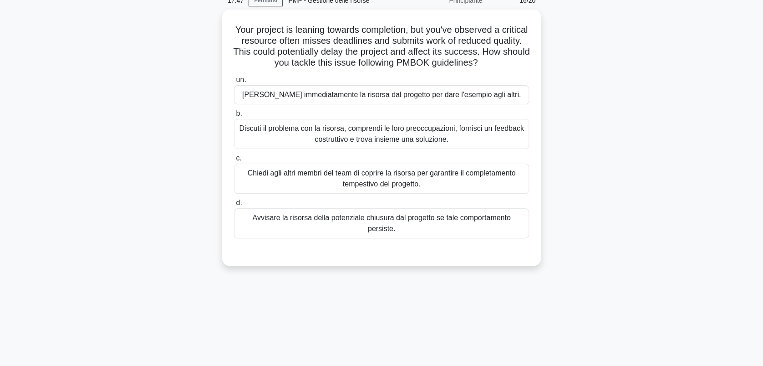
scroll to position [0, 0]
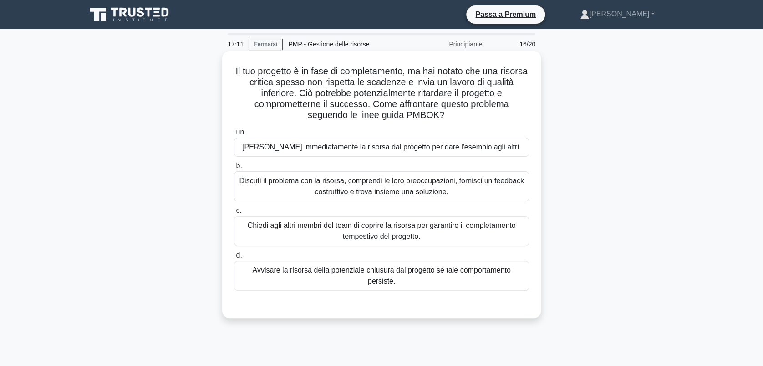
click at [371, 189] on div "Discuti il problema con la risorsa, comprendi le loro preoccupazioni, fornisci …" at bounding box center [381, 186] width 295 height 30
click at [234, 169] on input "b. Discuti il problema con la risorsa, comprendi le loro preoccupazioni, fornis…" at bounding box center [234, 166] width 0 height 6
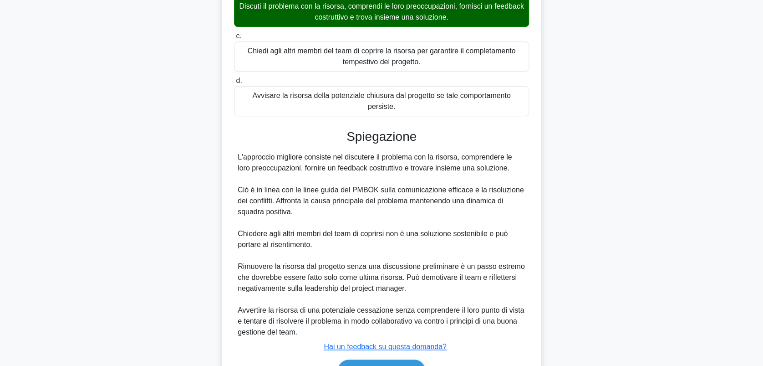
scroll to position [218, 0]
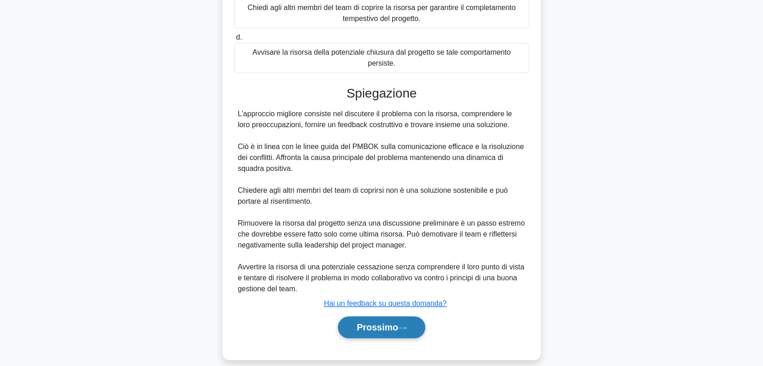
click at [372, 322] on font "Prossimo" at bounding box center [377, 327] width 41 height 10
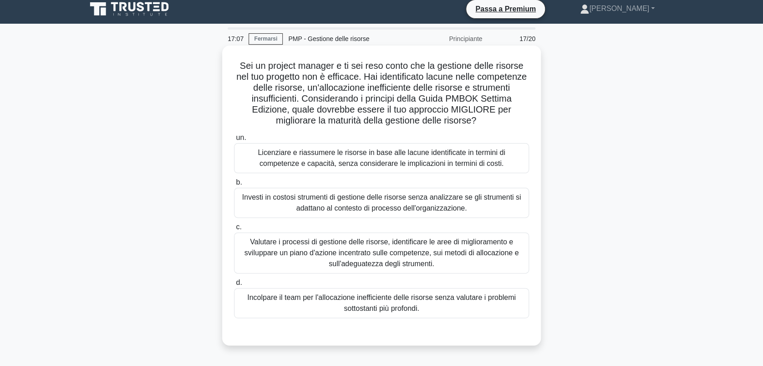
scroll to position [5, 0]
click at [400, 245] on div "Valutare i processi di gestione delle risorse, identificare le aree di migliora…" at bounding box center [381, 253] width 295 height 41
click at [234, 230] on input "c. Valutare i processi di gestione delle risorse, identificare le aree di migli…" at bounding box center [234, 227] width 0 height 6
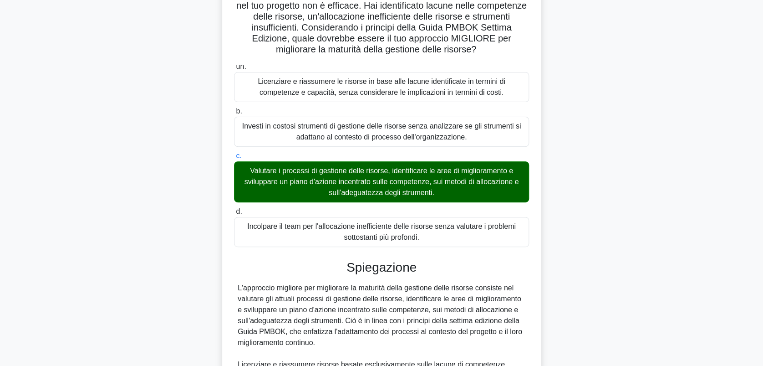
scroll to position [127, 0]
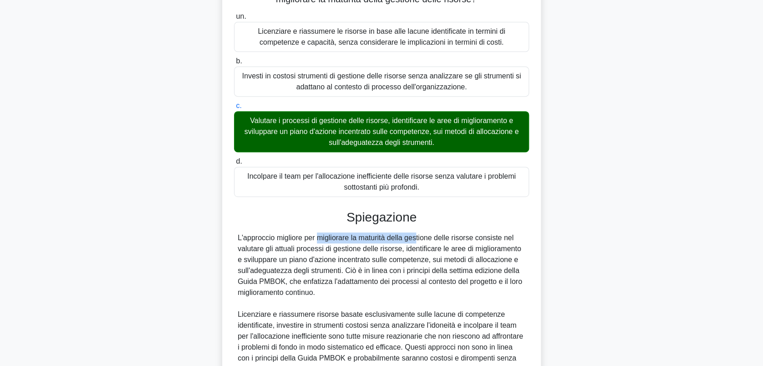
drag, startPoint x: 316, startPoint y: 242, endPoint x: 412, endPoint y: 243, distance: 96.1
click at [412, 243] on div "L'approccio migliore per migliorare la maturità della gestione delle risorse co…" at bounding box center [382, 303] width 288 height 142
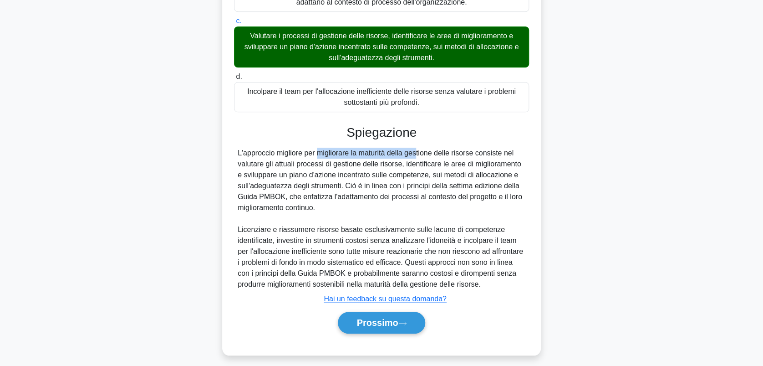
scroll to position [218, 0]
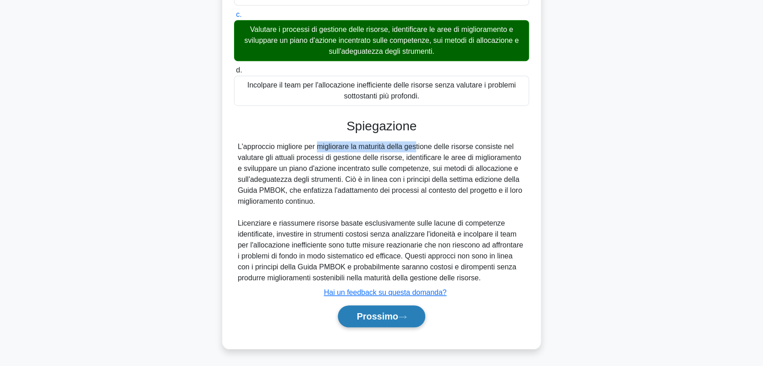
click at [379, 313] on font "Prossimo" at bounding box center [377, 316] width 41 height 10
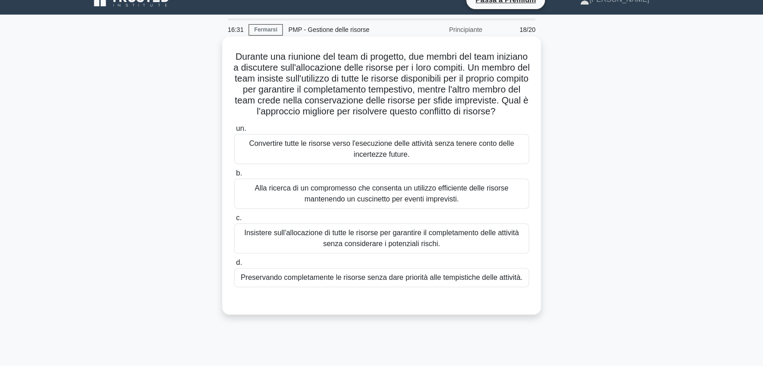
scroll to position [0, 0]
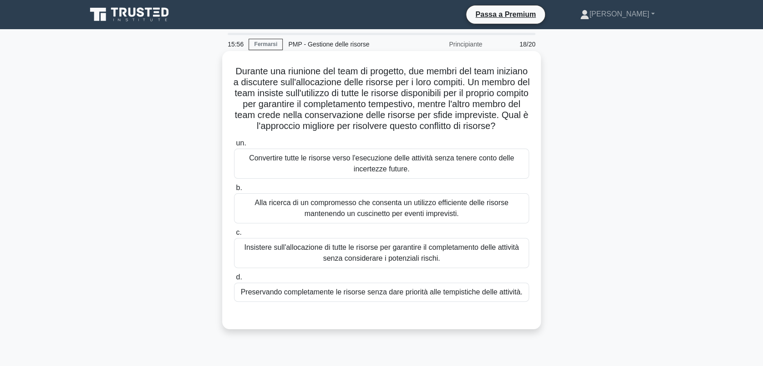
click at [328, 223] on div "Alla ricerca di un compromesso che consenta un utilizzo efficiente delle risors…" at bounding box center [381, 208] width 295 height 30
click at [234, 191] on input "b. Alla ricerca di un compromesso che consenta un utilizzo efficiente delle ris…" at bounding box center [234, 188] width 0 height 6
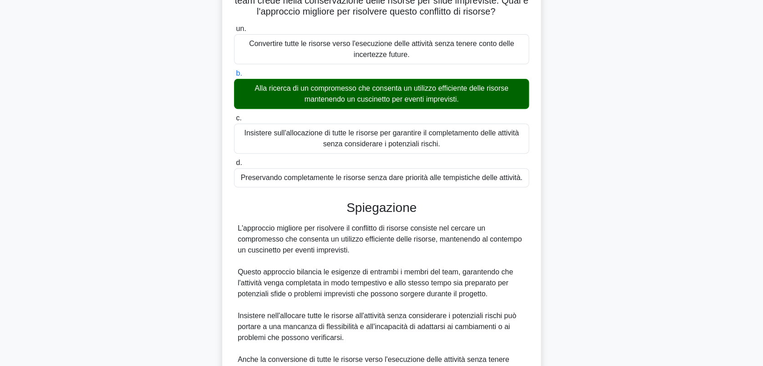
scroll to position [121, 0]
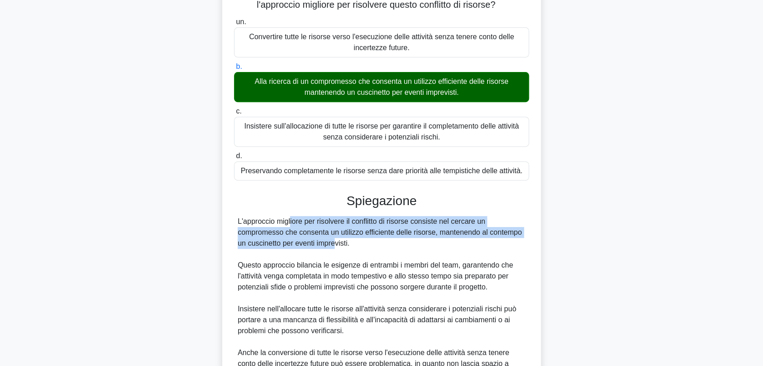
drag, startPoint x: 287, startPoint y: 236, endPoint x: 332, endPoint y: 256, distance: 48.7
click at [332, 256] on div "L'approccio migliore per risolvere il conflitto di risorse consiste nel cercare…" at bounding box center [382, 320] width 288 height 208
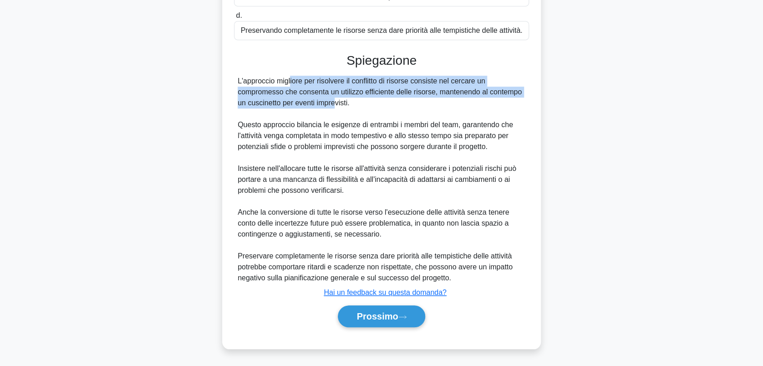
scroll to position [272, 0]
click at [368, 308] on button "Prossimo" at bounding box center [381, 316] width 87 height 22
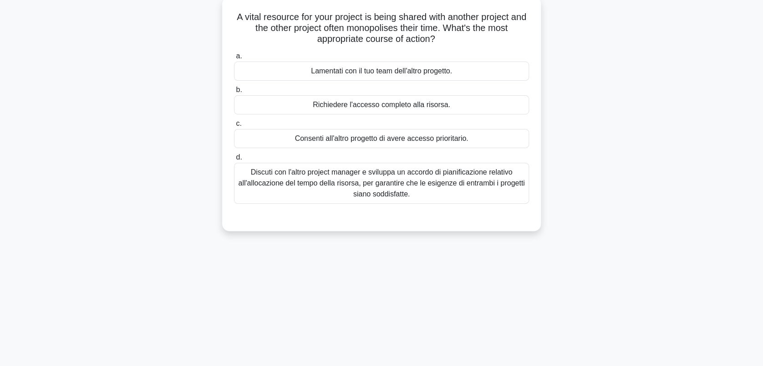
scroll to position [0, 0]
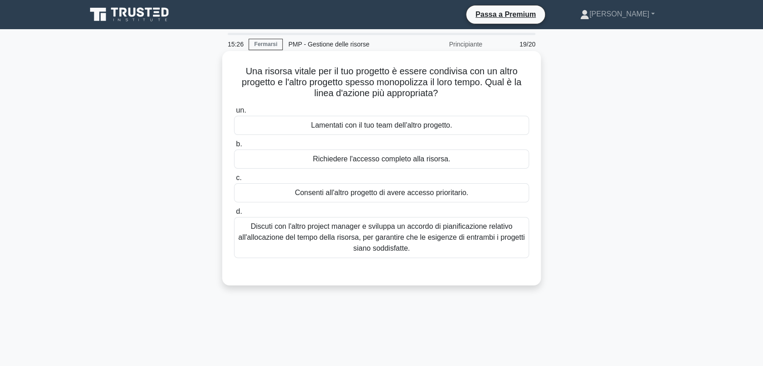
click at [350, 244] on div "Discuti con l'altro project manager e sviluppa un accordo di pianificazione rel…" at bounding box center [381, 237] width 295 height 41
click at [234, 214] on input "d. Discuti con l'altro project manager e sviluppa un accordo di pianificazione …" at bounding box center [234, 212] width 0 height 6
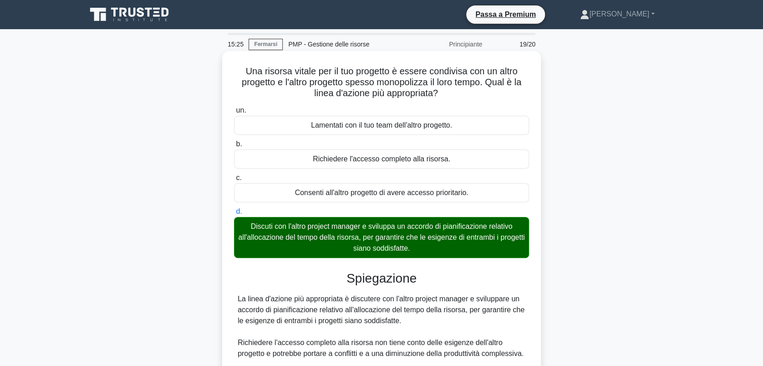
scroll to position [163, 0]
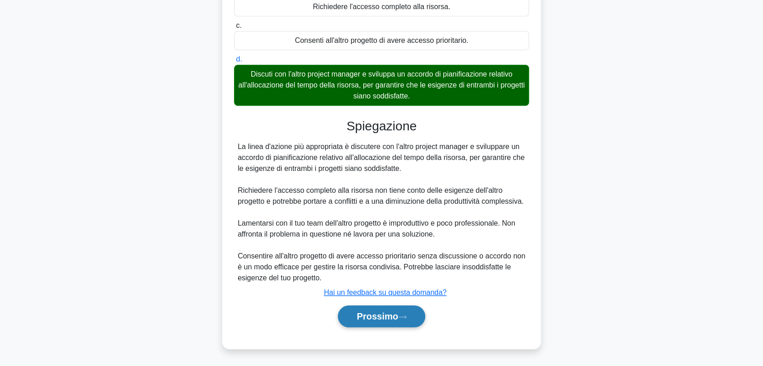
click at [370, 311] on font "Prossimo" at bounding box center [377, 316] width 41 height 10
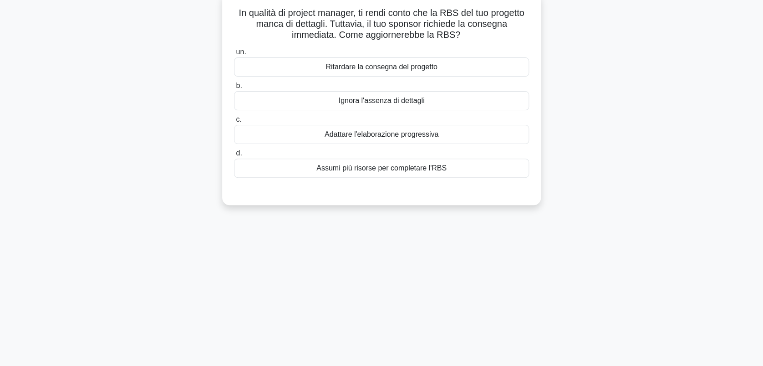
scroll to position [0, 0]
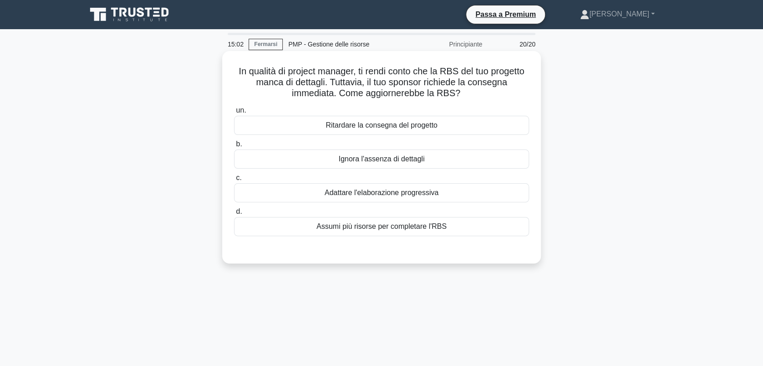
click at [386, 193] on div "Adattare l'elaborazione progressiva" at bounding box center [381, 192] width 295 height 19
click at [234, 181] on input "c. Adattare l'elaborazione progressiva" at bounding box center [234, 178] width 0 height 6
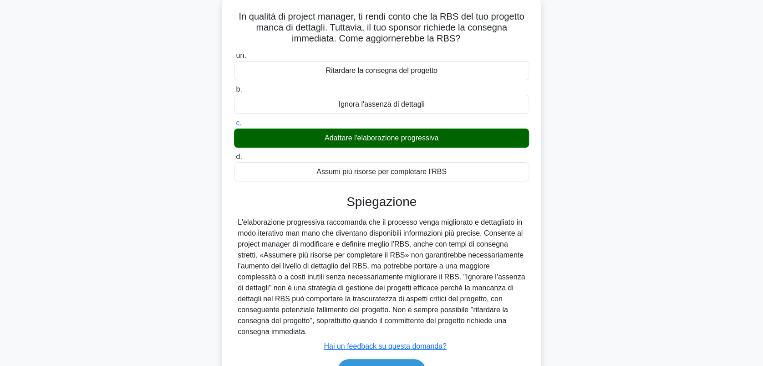
scroll to position [127, 0]
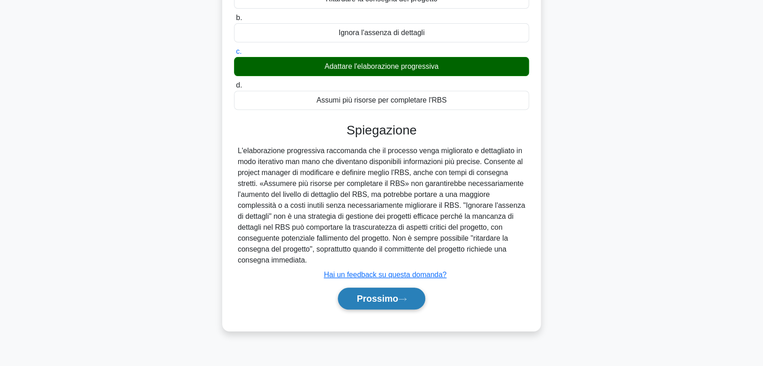
click at [365, 291] on button "Prossimo" at bounding box center [381, 298] width 87 height 22
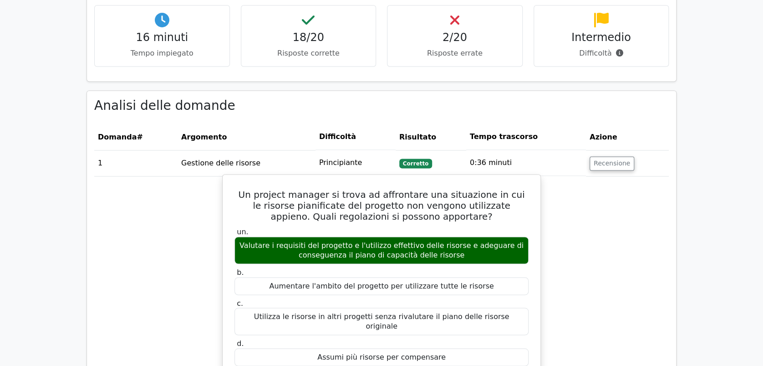
scroll to position [667, 0]
